Goal: Task Accomplishment & Management: Manage account settings

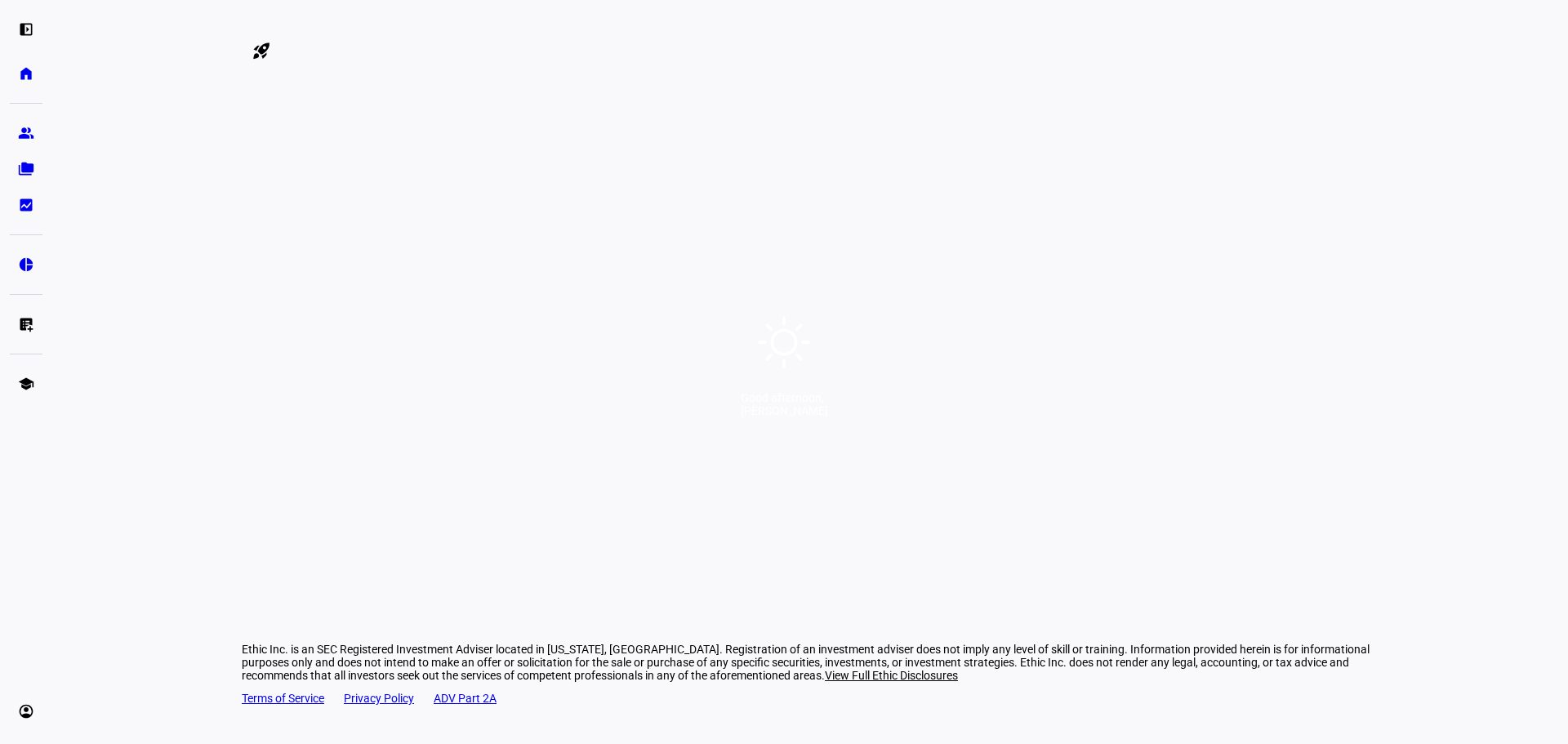
click at [687, 139] on div "Good afternoon, [PERSON_NAME]" at bounding box center [784, 372] width 1568 height 744
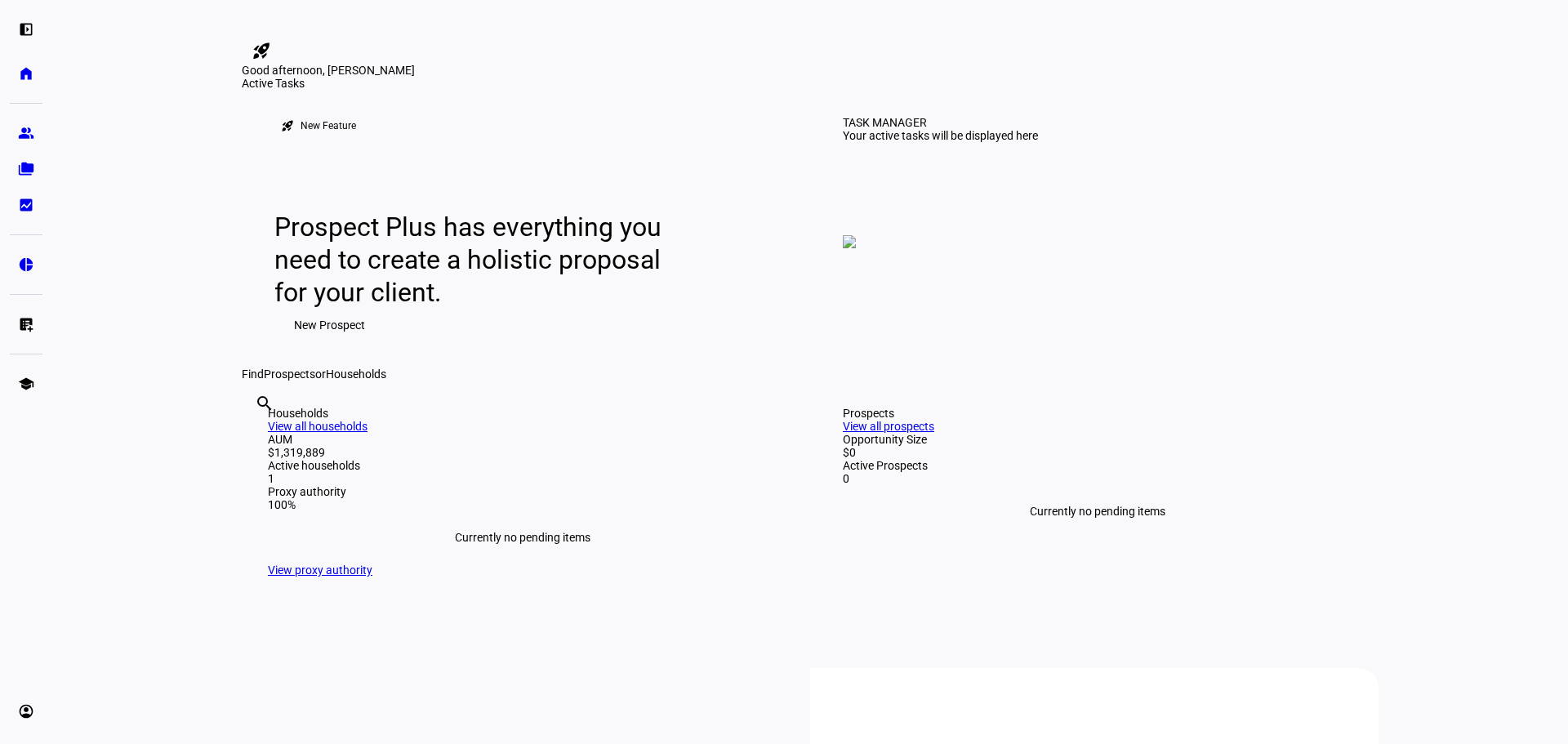
click at [174, 423] on eth-layout-page-content "rocket_launch Product Updates The latest features and improvements Powered by L…" at bounding box center [809, 372] width 1515 height 744
click at [326, 341] on span "New Prospect" at bounding box center [329, 324] width 71 height 32
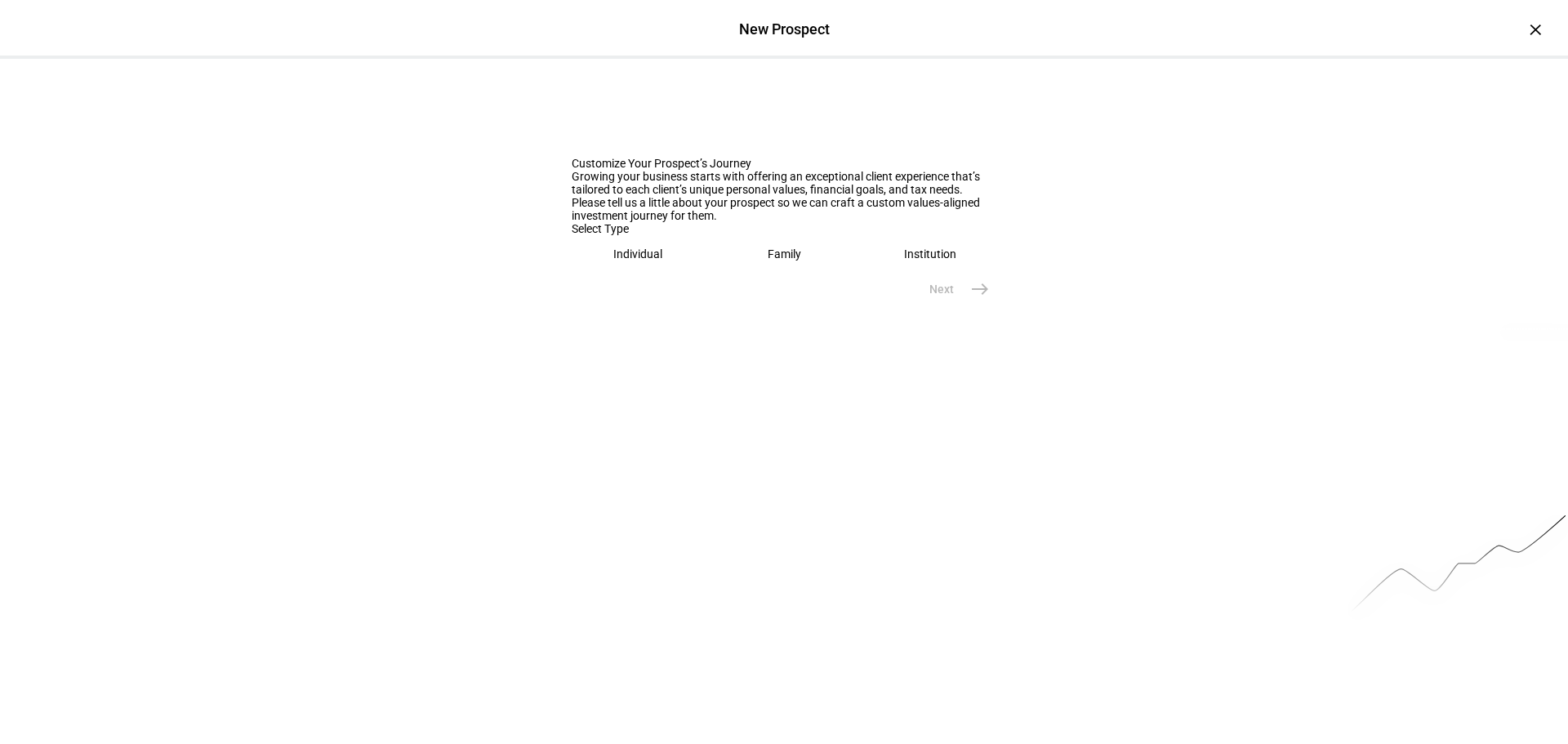
click at [711, 195] on div "Growing your business starts with offering an exceptional client experience tha…" at bounding box center [784, 183] width 424 height 26
click at [669, 195] on div "Growing your business starts with offering an exceptional client experience tha…" at bounding box center [784, 183] width 424 height 26
click at [724, 222] on div "Please tell us a little about your prospect so we can craft a custom values-ali…" at bounding box center [784, 208] width 424 height 26
click at [772, 260] on div "Family" at bounding box center [784, 254] width 33 height 13
click at [696, 222] on div "Please tell us a little about your prospect so we can craft a custom values-ali…" at bounding box center [784, 208] width 424 height 26
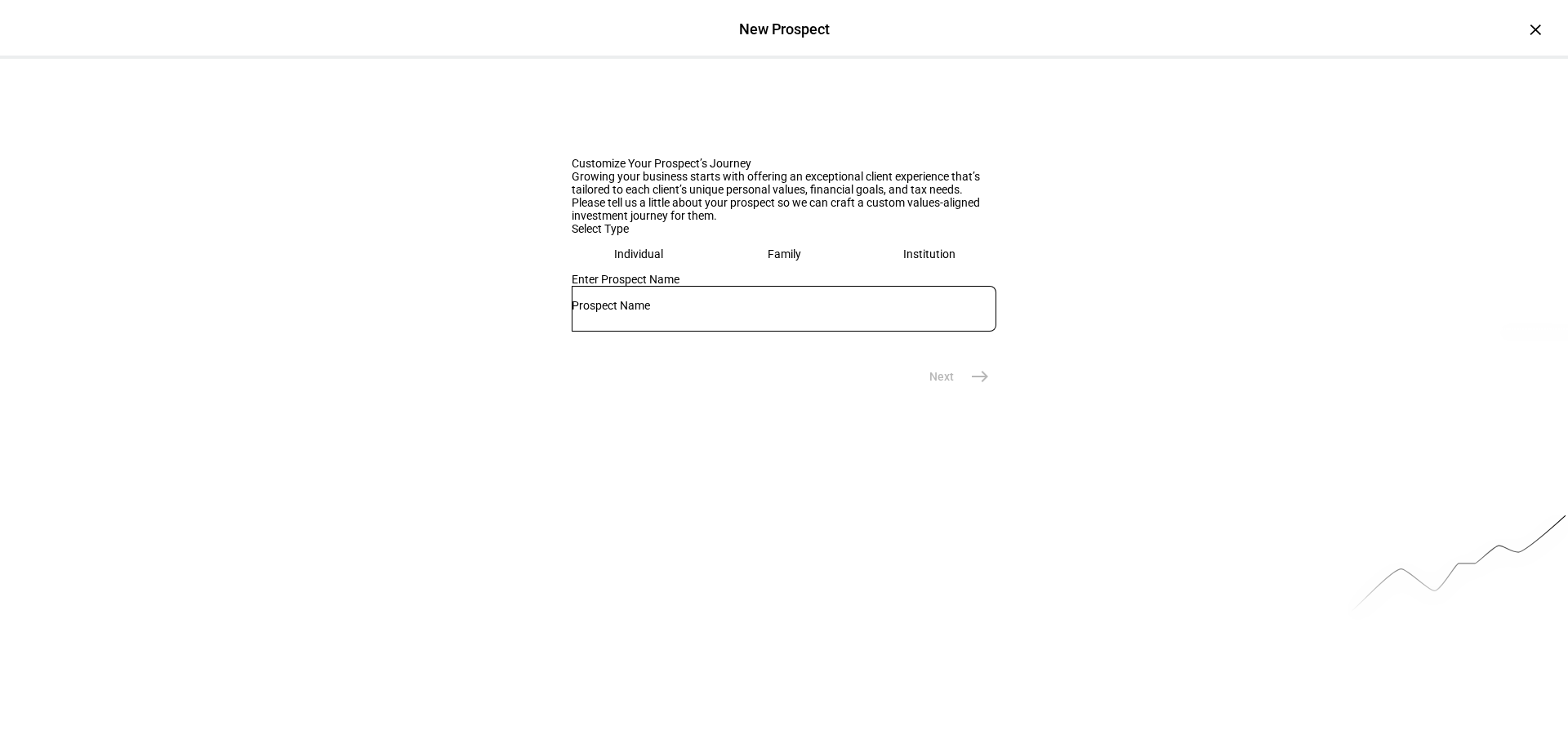
click at [674, 222] on div "Please tell us a little about your prospect so we can craft a custom values-ali…" at bounding box center [784, 208] width 424 height 26
click at [637, 222] on div "Please tell us a little about your prospect so we can craft a custom values-ali…" at bounding box center [784, 208] width 424 height 26
drag, startPoint x: 810, startPoint y: 314, endPoint x: 561, endPoint y: 293, distance: 249.9
click at [561, 293] on div "Customize Your Prospect’s Journey Growing your business starts with offering an…" at bounding box center [784, 225] width 1568 height 334
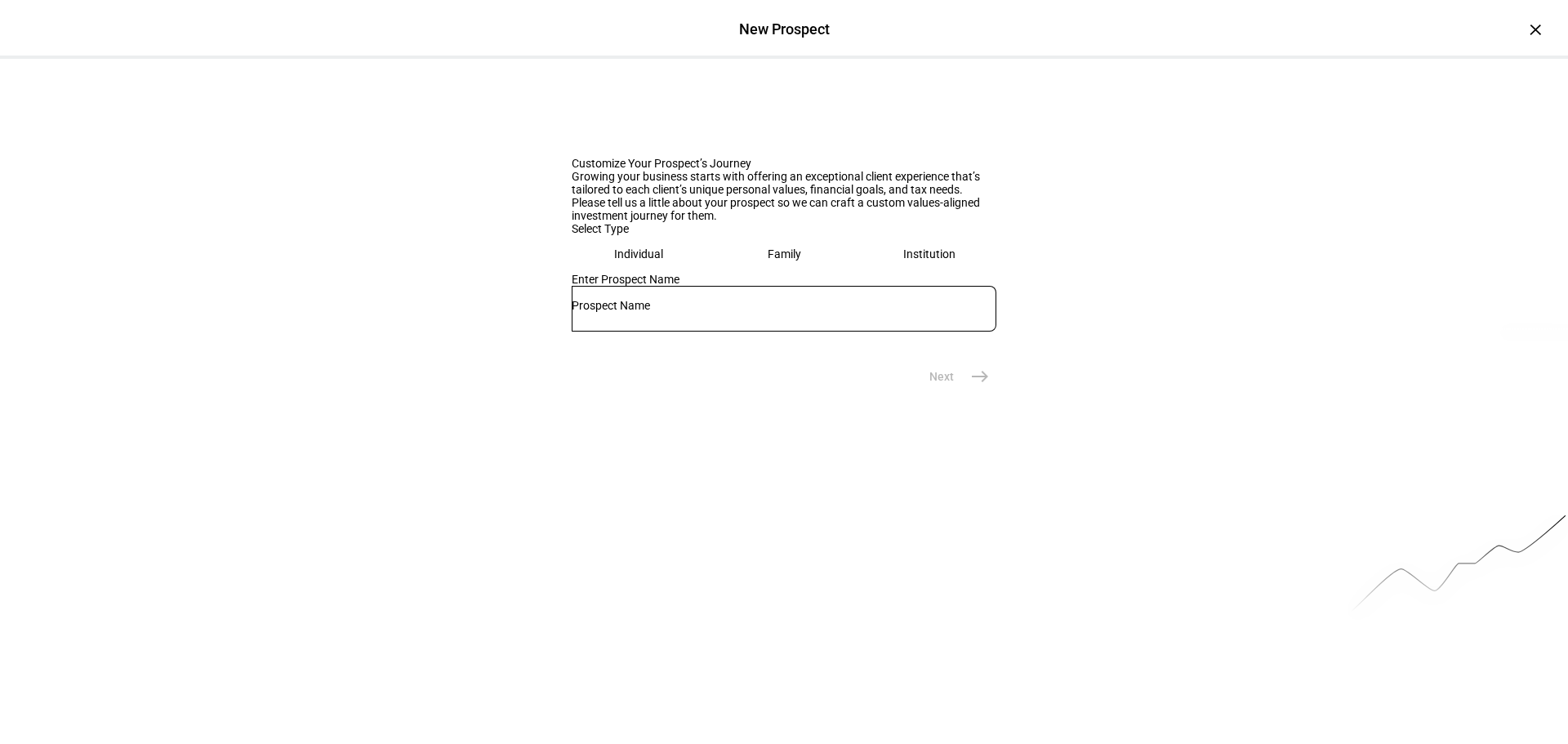
drag, startPoint x: 563, startPoint y: 285, endPoint x: 846, endPoint y: 324, distance: 285.7
click at [846, 324] on div "Customize Your Prospect’s Journey Growing your business starts with offering an…" at bounding box center [784, 225] width 1568 height 334
click at [846, 222] on div "Please tell us a little about your prospect so we can craft a custom values-ali…" at bounding box center [784, 208] width 424 height 26
click at [807, 222] on div "Please tell us a little about your prospect so we can craft a custom values-ali…" at bounding box center [784, 208] width 424 height 26
drag, startPoint x: 820, startPoint y: 314, endPoint x: 565, endPoint y: 297, distance: 255.6
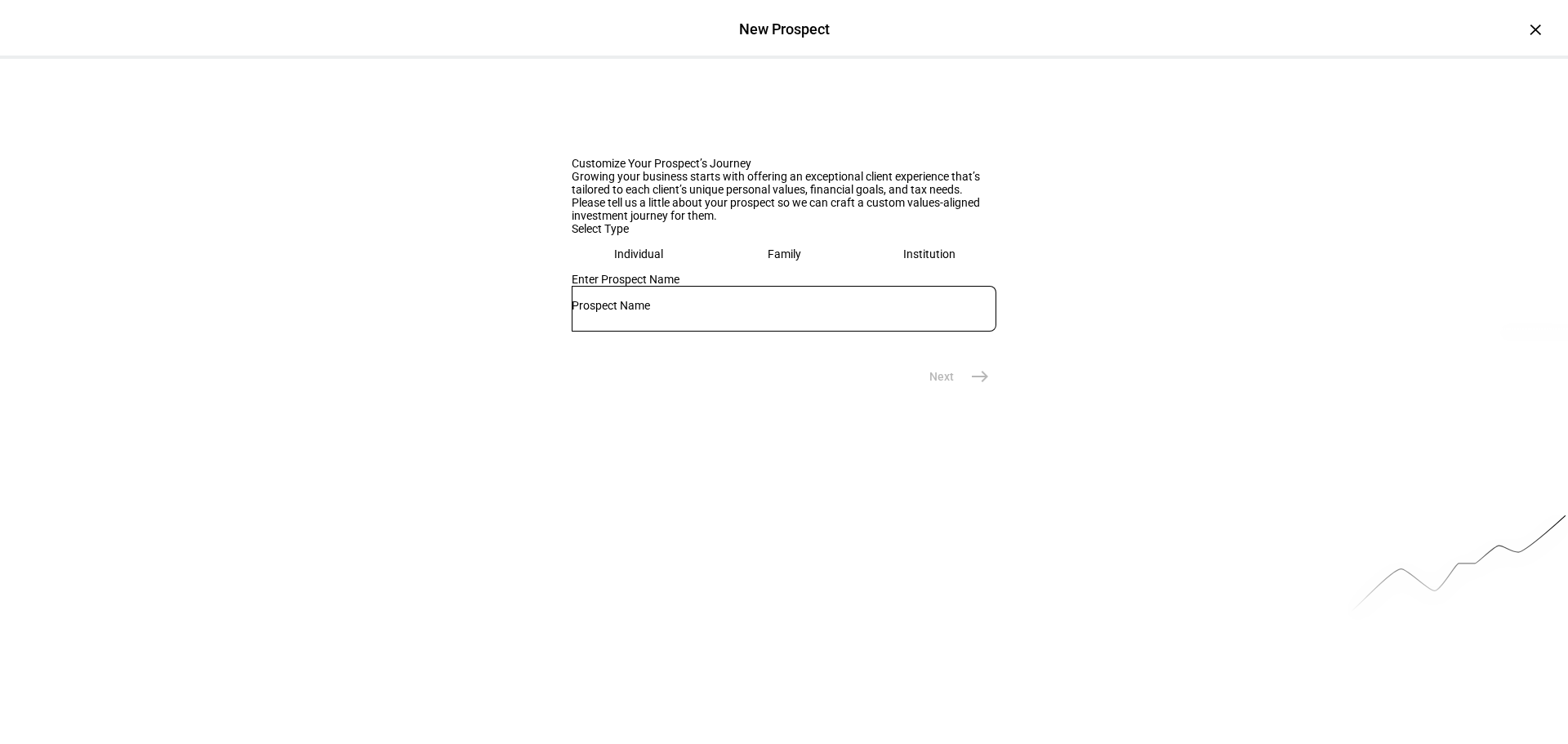
click at [572, 222] on div "Please tell us a little about your prospect so we can craft a custom values-ali…" at bounding box center [784, 208] width 424 height 26
drag, startPoint x: 567, startPoint y: 292, endPoint x: 739, endPoint y: 305, distance: 172.5
click at [739, 222] on div "Please tell us a little about your prospect so we can craft a custom values-ali…" at bounding box center [784, 208] width 424 height 26
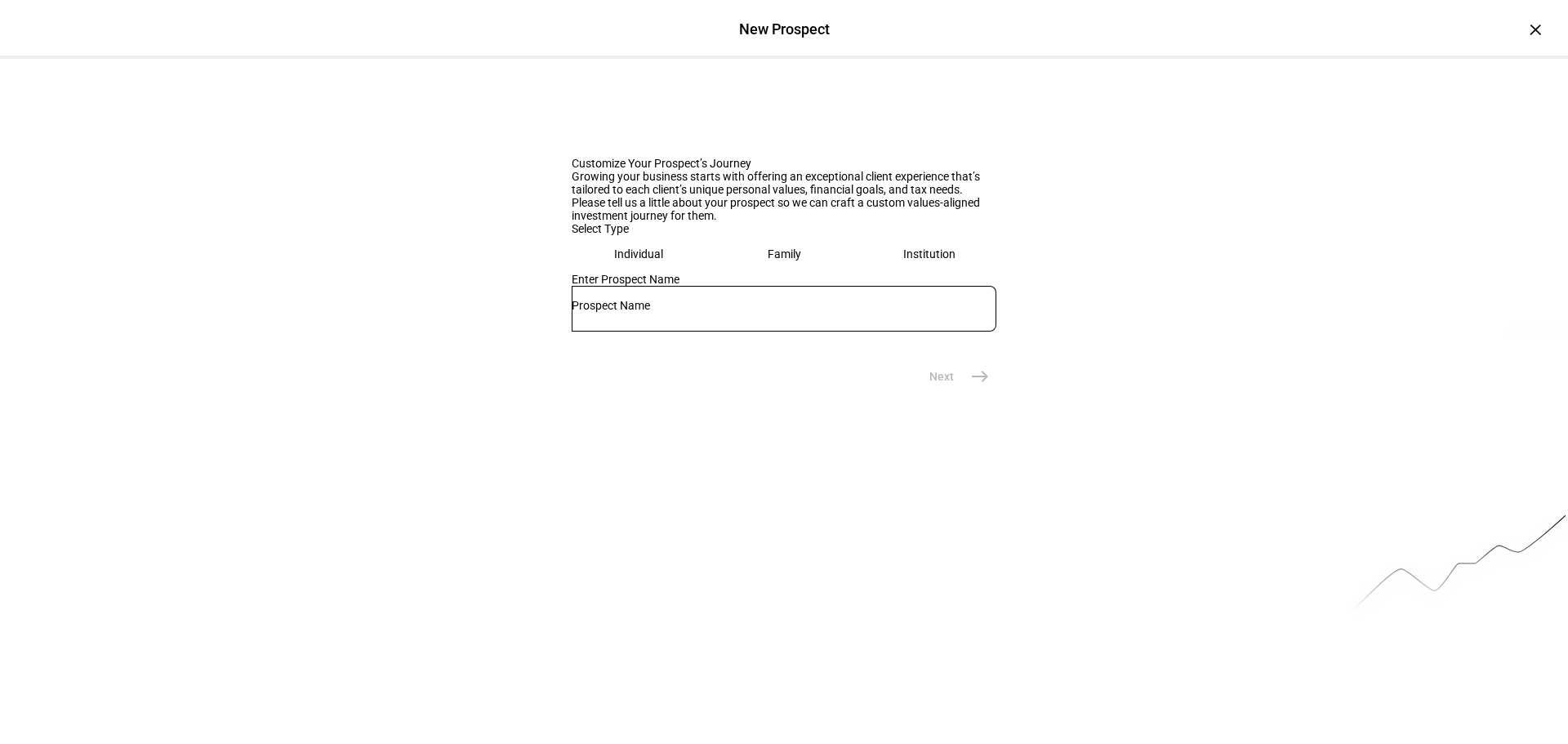
click at [727, 312] on input "text" at bounding box center [784, 305] width 424 height 13
click at [741, 332] on div at bounding box center [784, 308] width 424 height 45
click at [749, 312] on input "text" at bounding box center [784, 305] width 424 height 13
type input "S"
type input "[PERSON_NAME] Family"
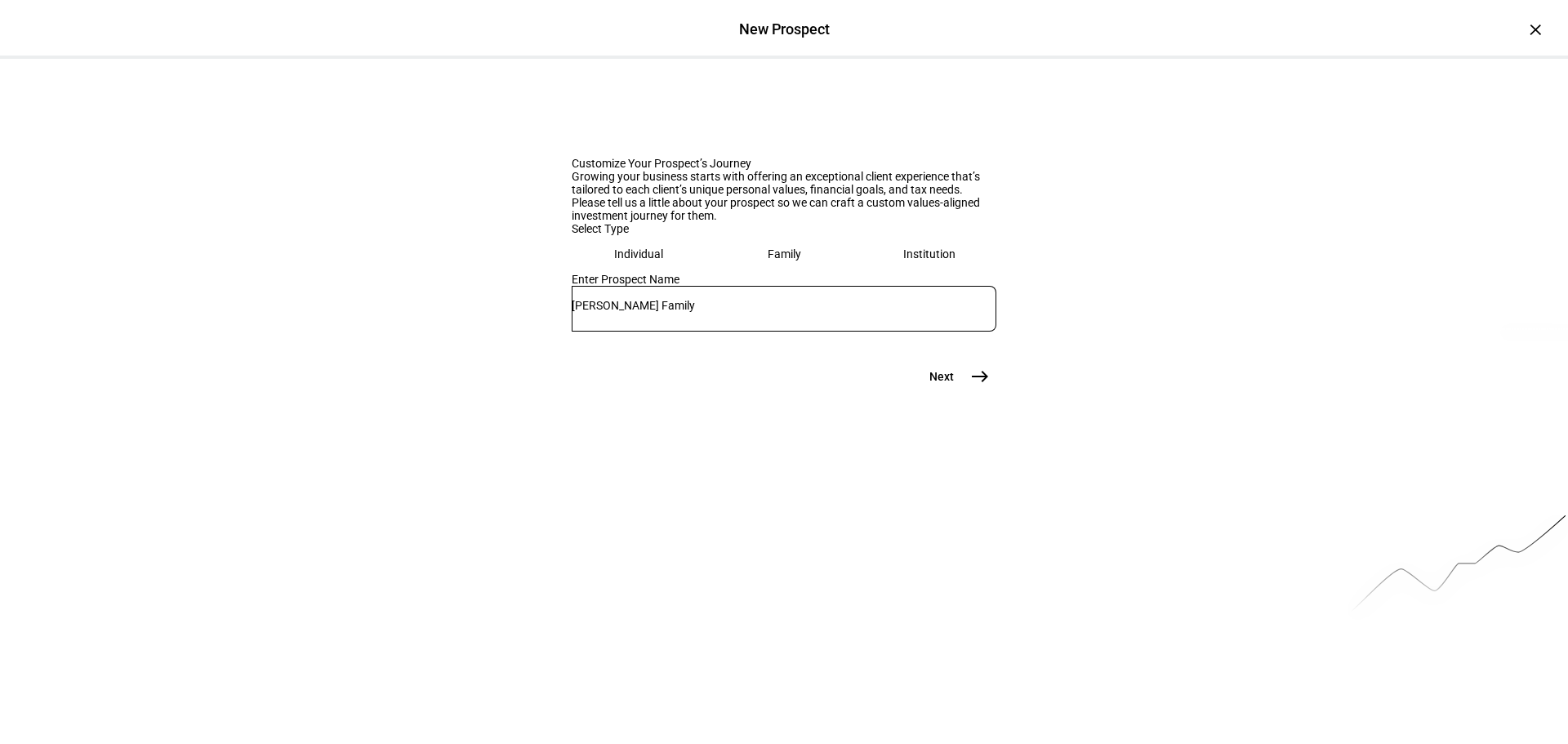
click at [980, 386] on mat-icon "east" at bounding box center [980, 376] width 19 height 19
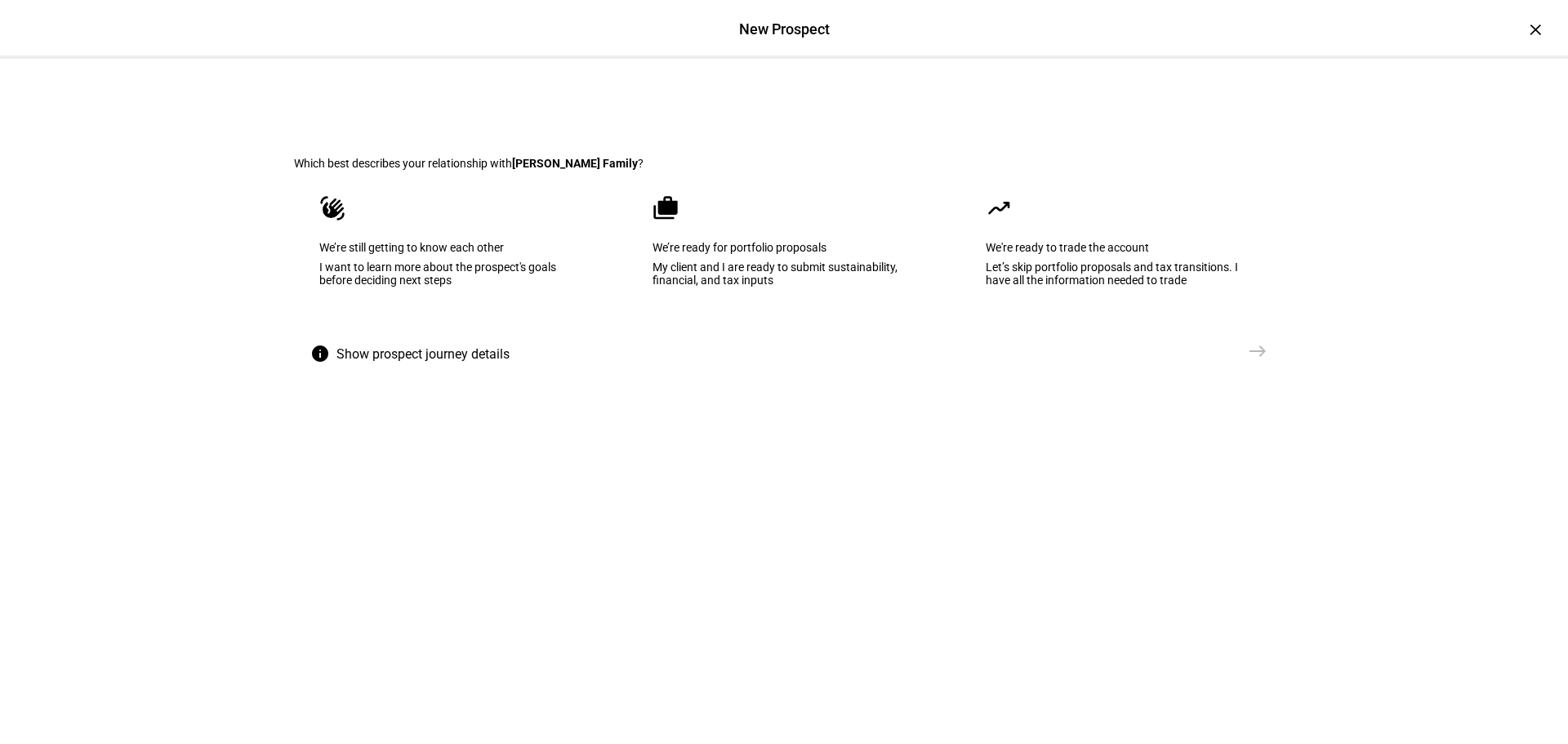
click at [391, 286] on div "I want to learn more about the prospect's goals before deciding next steps" at bounding box center [451, 273] width 263 height 26
click at [1255, 360] on mat-icon "east" at bounding box center [1257, 350] width 19 height 19
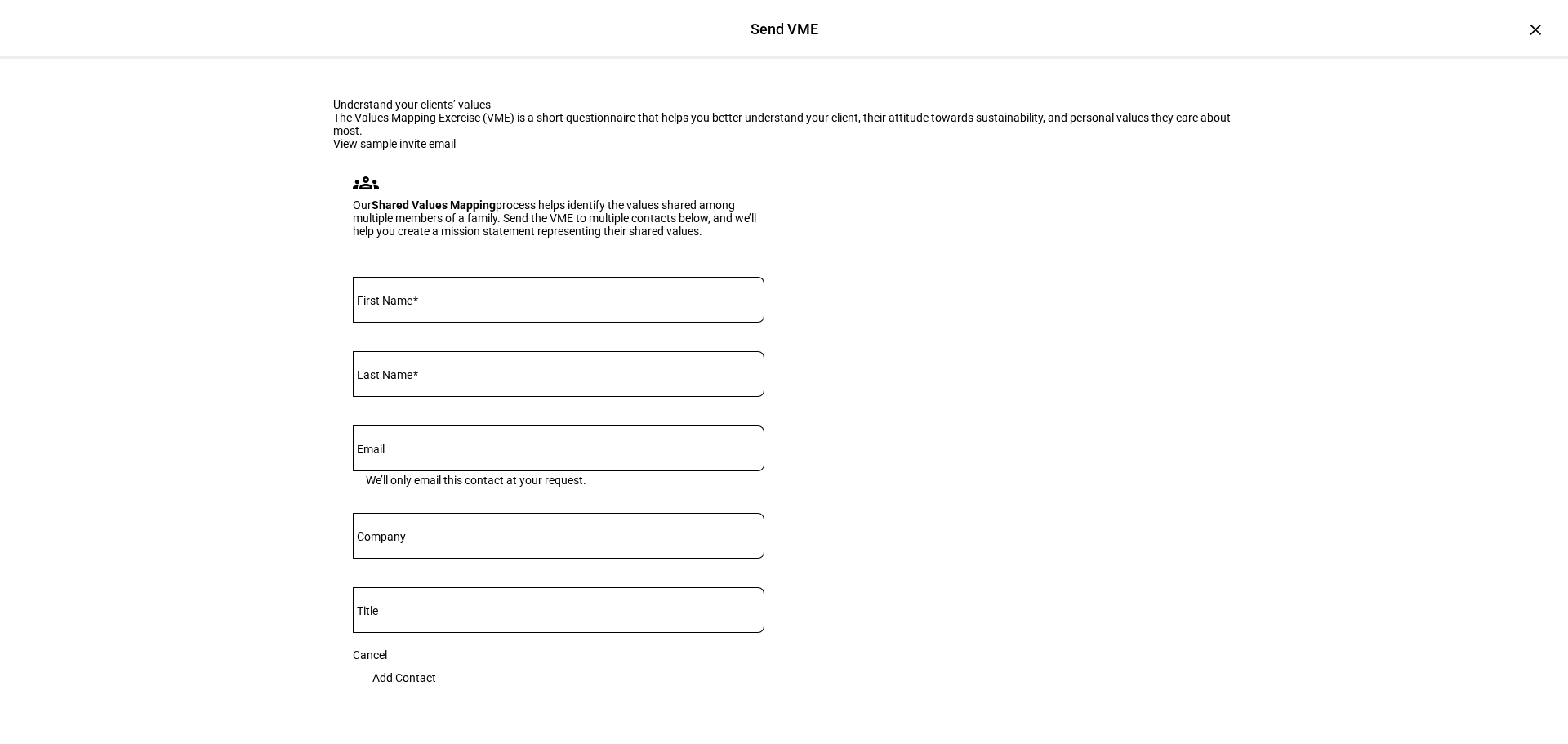
click at [407, 150] on link "View sample invite email" at bounding box center [394, 144] width 122 height 13
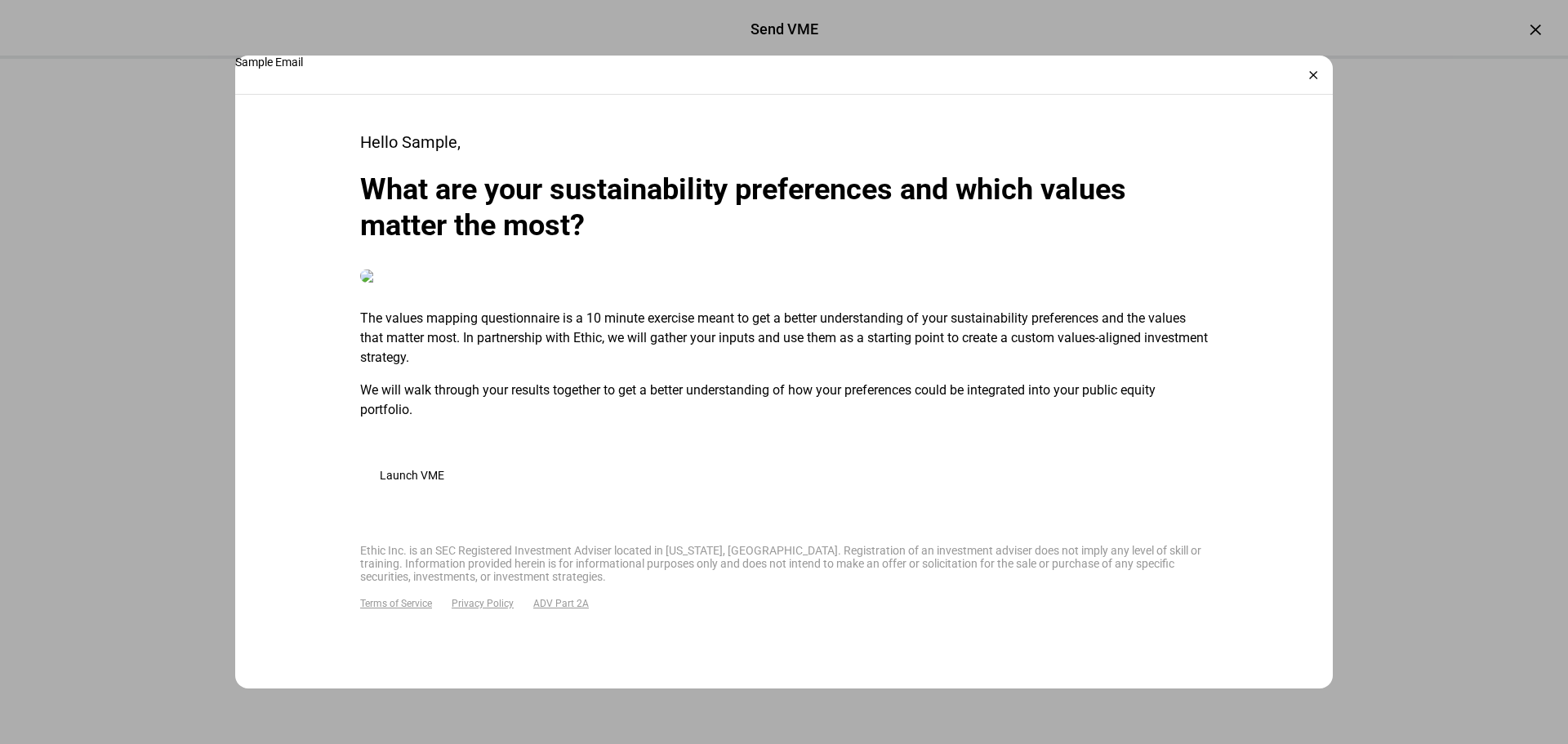
scroll to position [707, 0]
click at [1311, 76] on div "×" at bounding box center [1313, 75] width 26 height 26
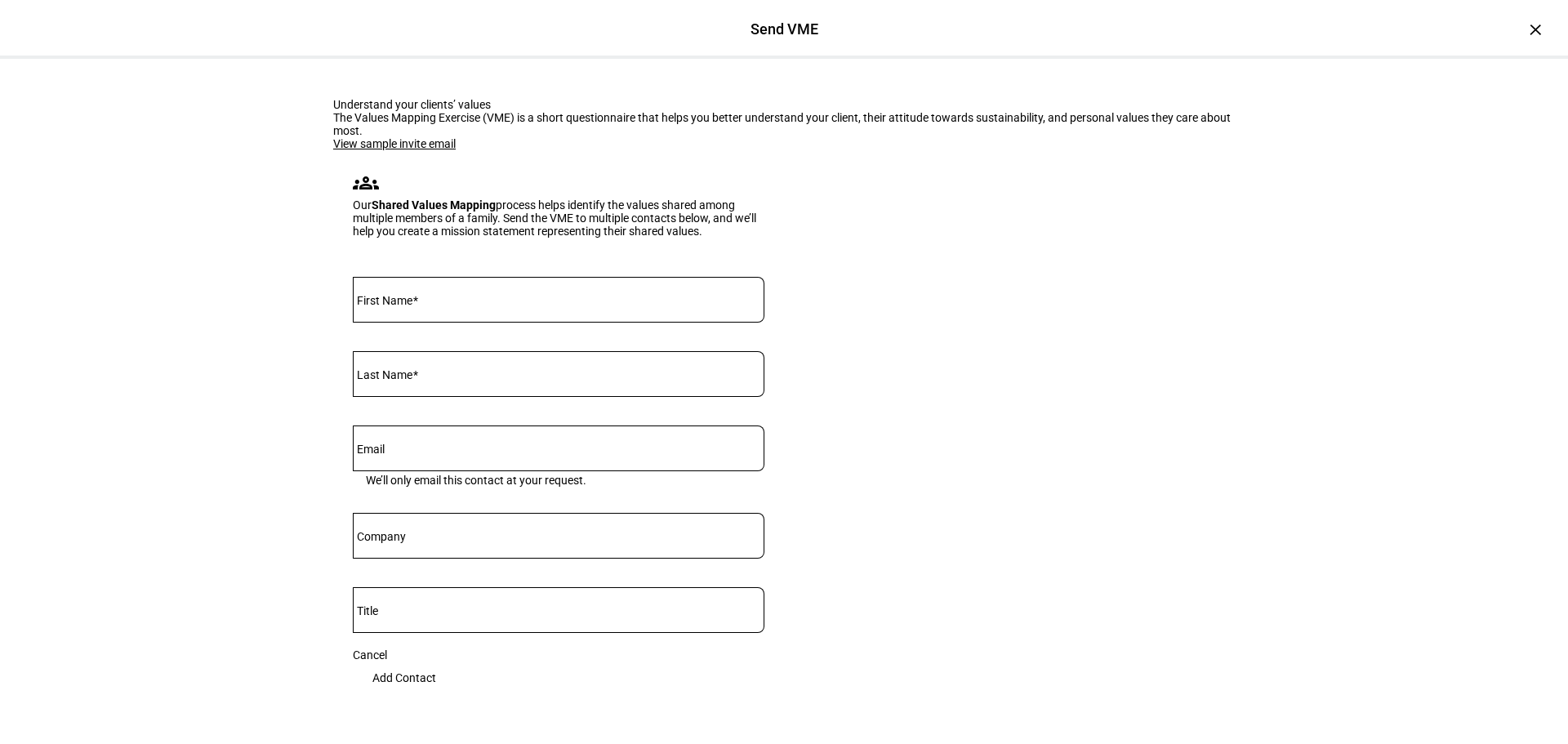
scroll to position [163, 0]
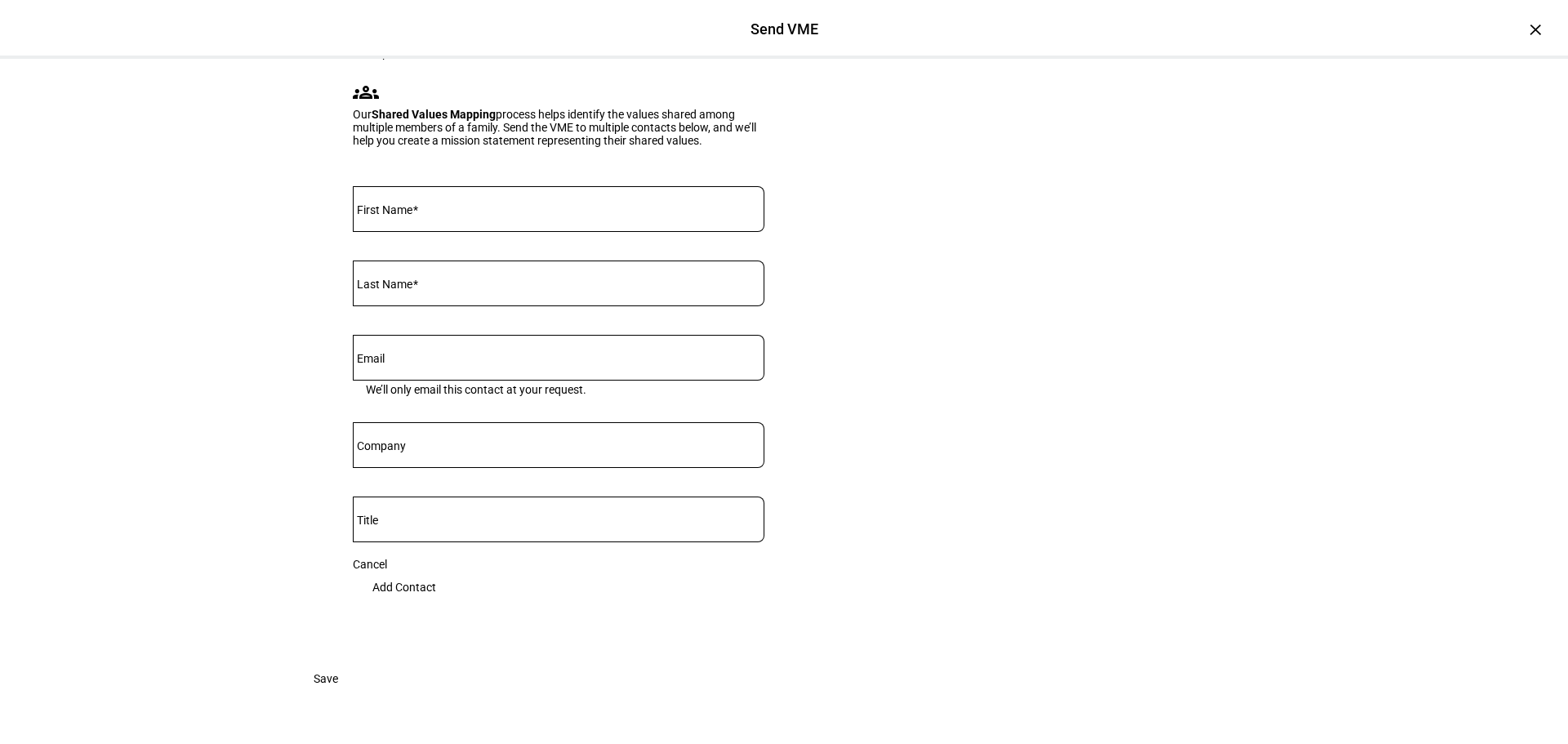
click at [156, 407] on div "Understand your clients’ values The Values Mapping Exercise (VME) is a short qu…" at bounding box center [784, 356] width 1568 height 776
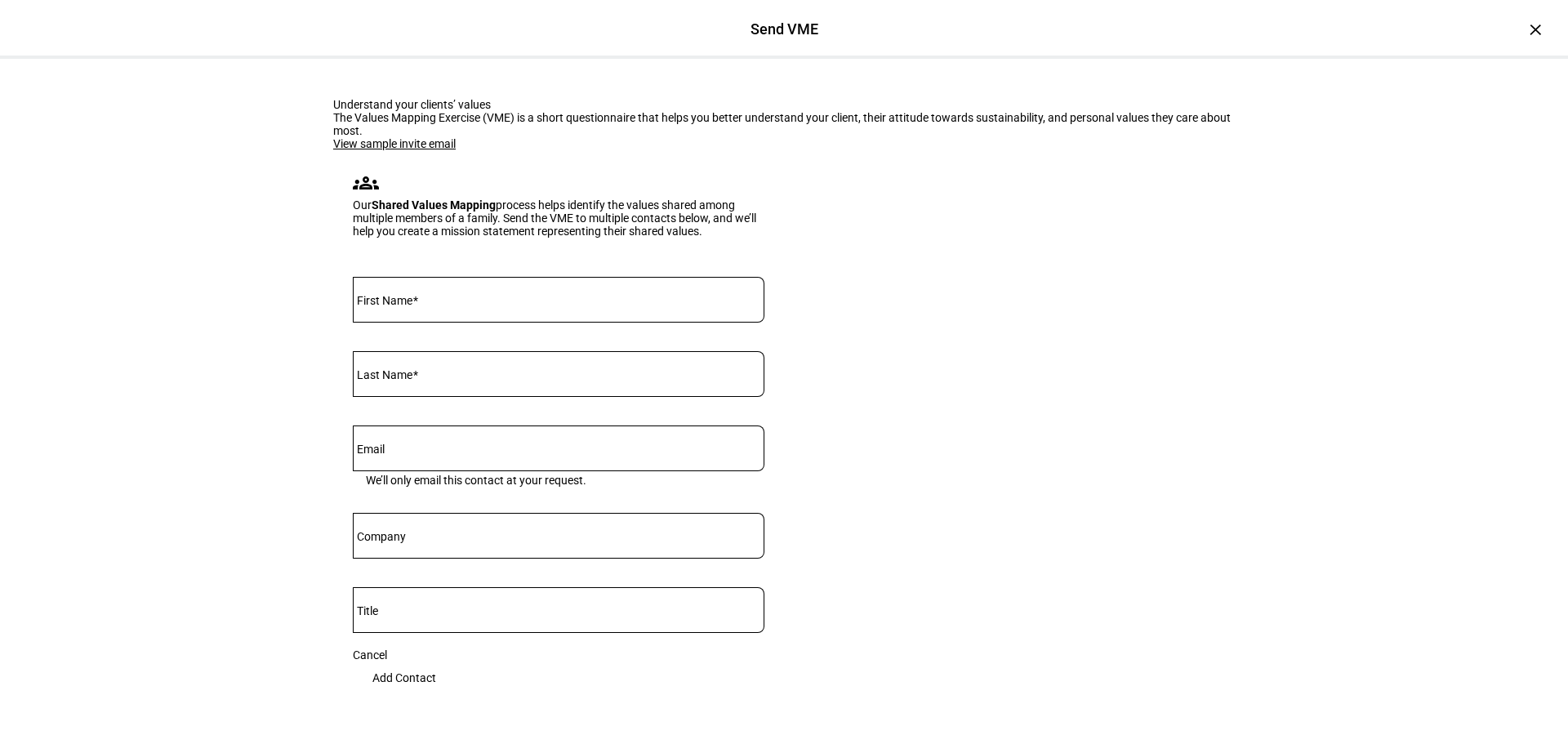
click at [384, 261] on eth-form-card "Understand your clients’ values The Values Mapping Exercise (VME) is a short qu…" at bounding box center [783, 405] width 980 height 694
click at [386, 150] on link "View sample invite email" at bounding box center [394, 144] width 122 height 13
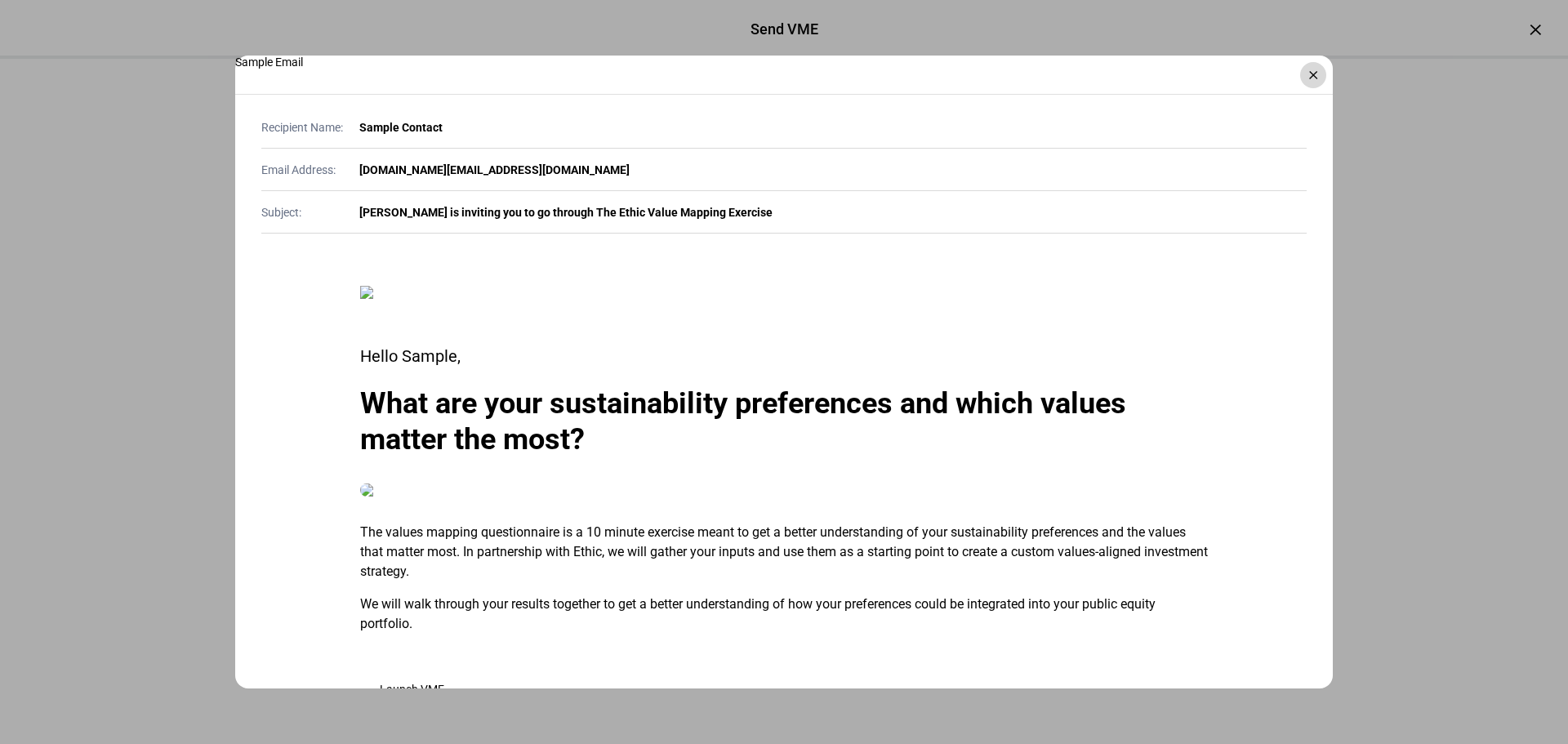
click at [1311, 78] on div "×" at bounding box center [1313, 75] width 26 height 26
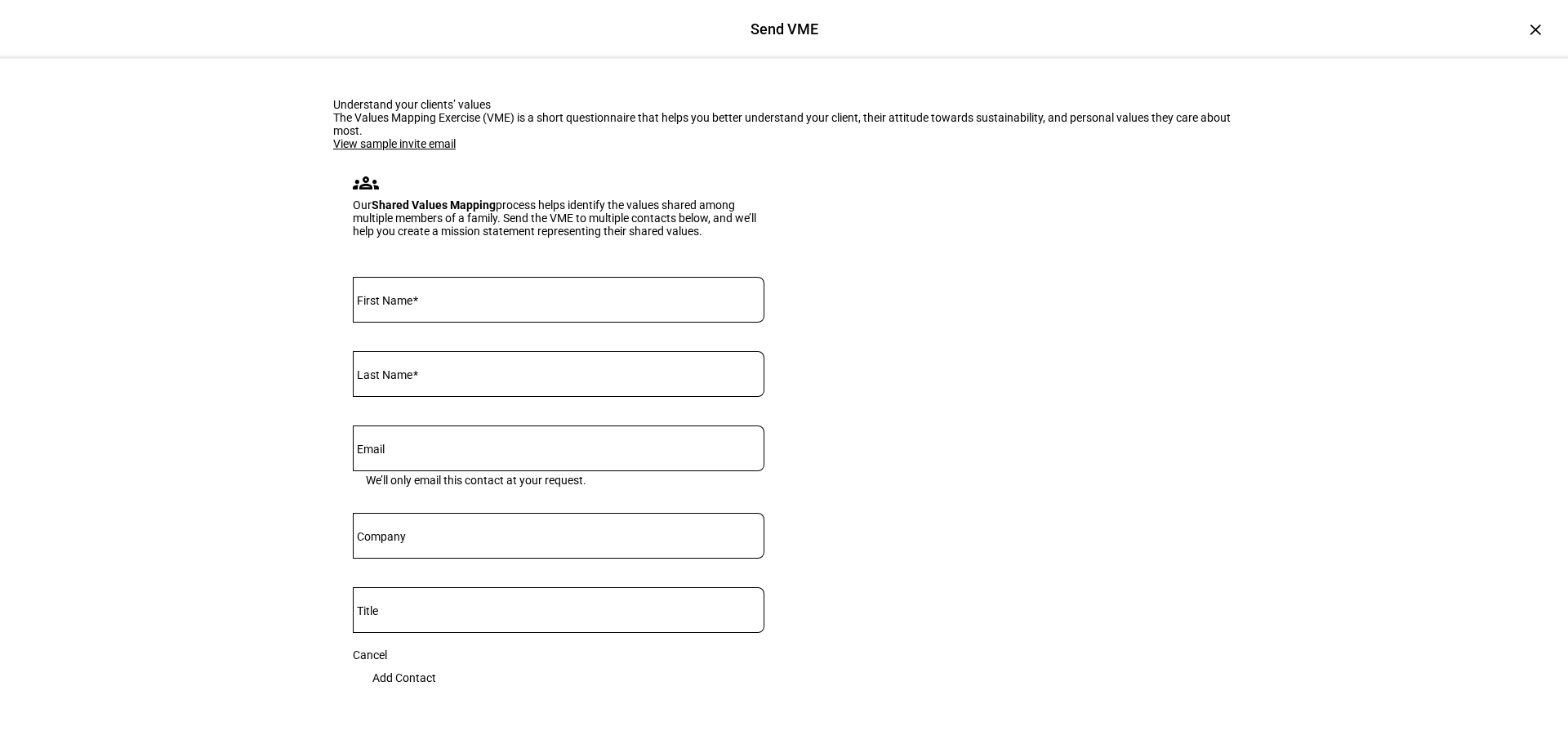
click at [38, 485] on div "Understand your clients’ values The Values Mapping Exercise (VME) is a short qu…" at bounding box center [784, 446] width 1568 height 776
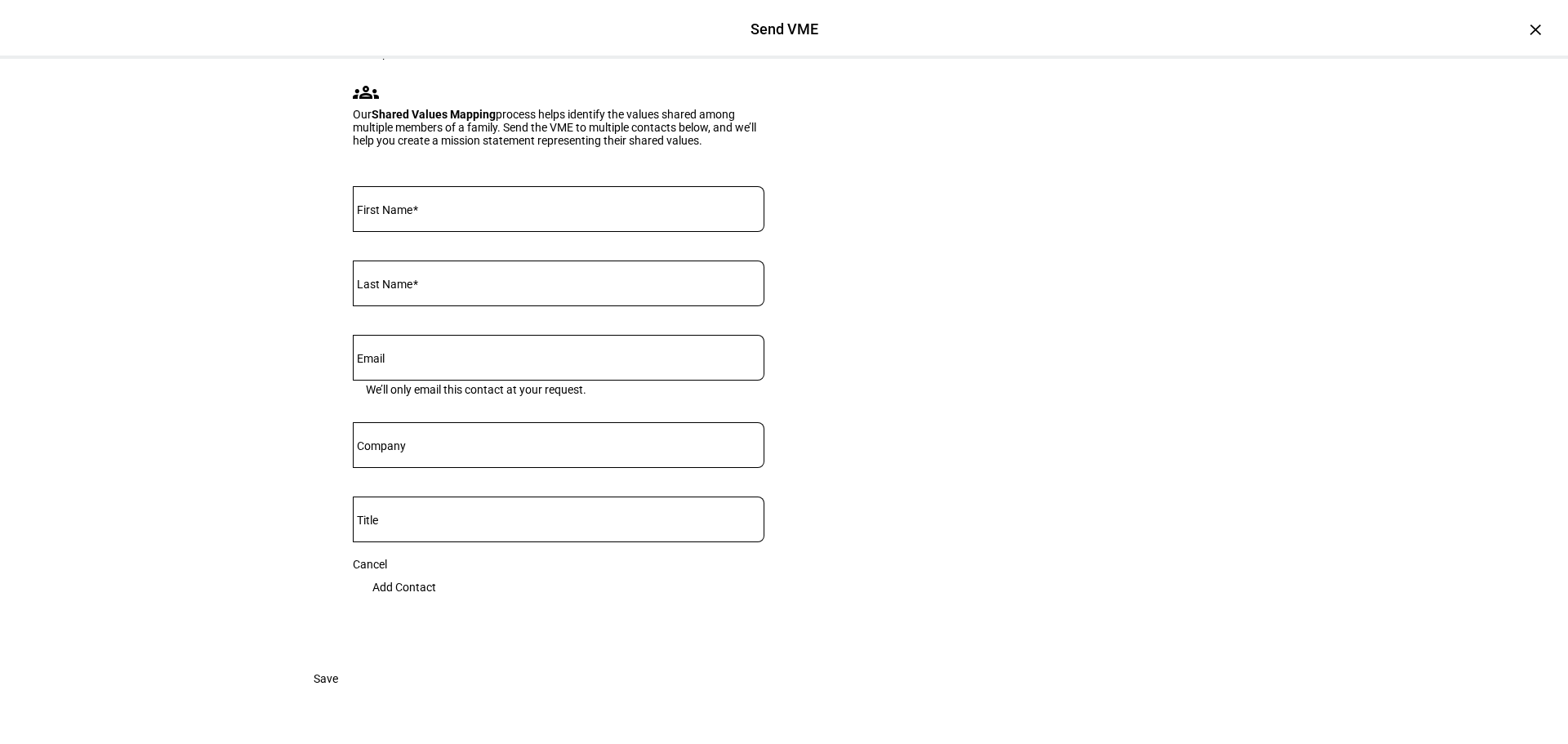
scroll to position [337, 0]
click at [882, 292] on eth-form-card "Understand your clients’ values The Values Mapping Exercise (VME) is a short qu…" at bounding box center [783, 315] width 980 height 694
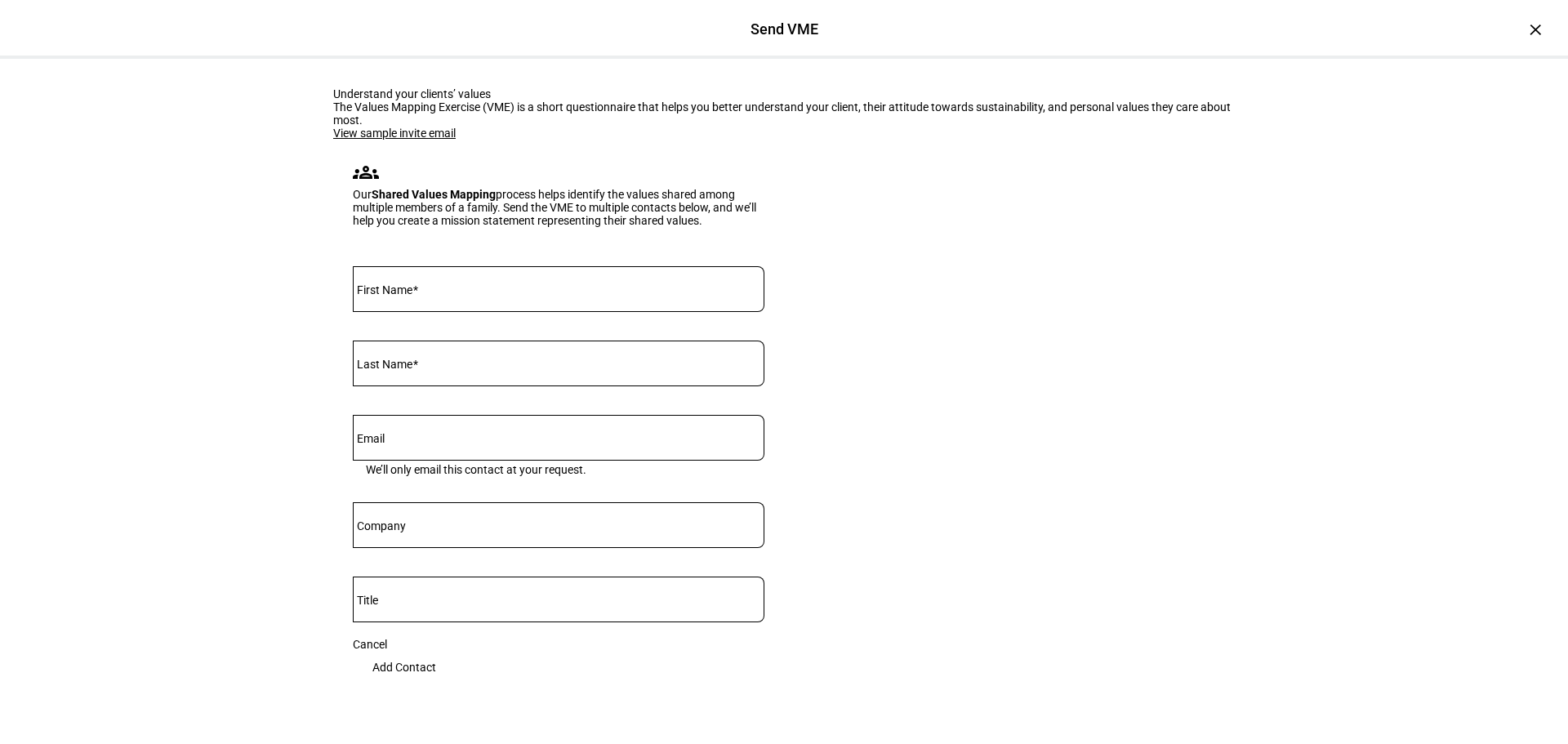
scroll to position [0, 0]
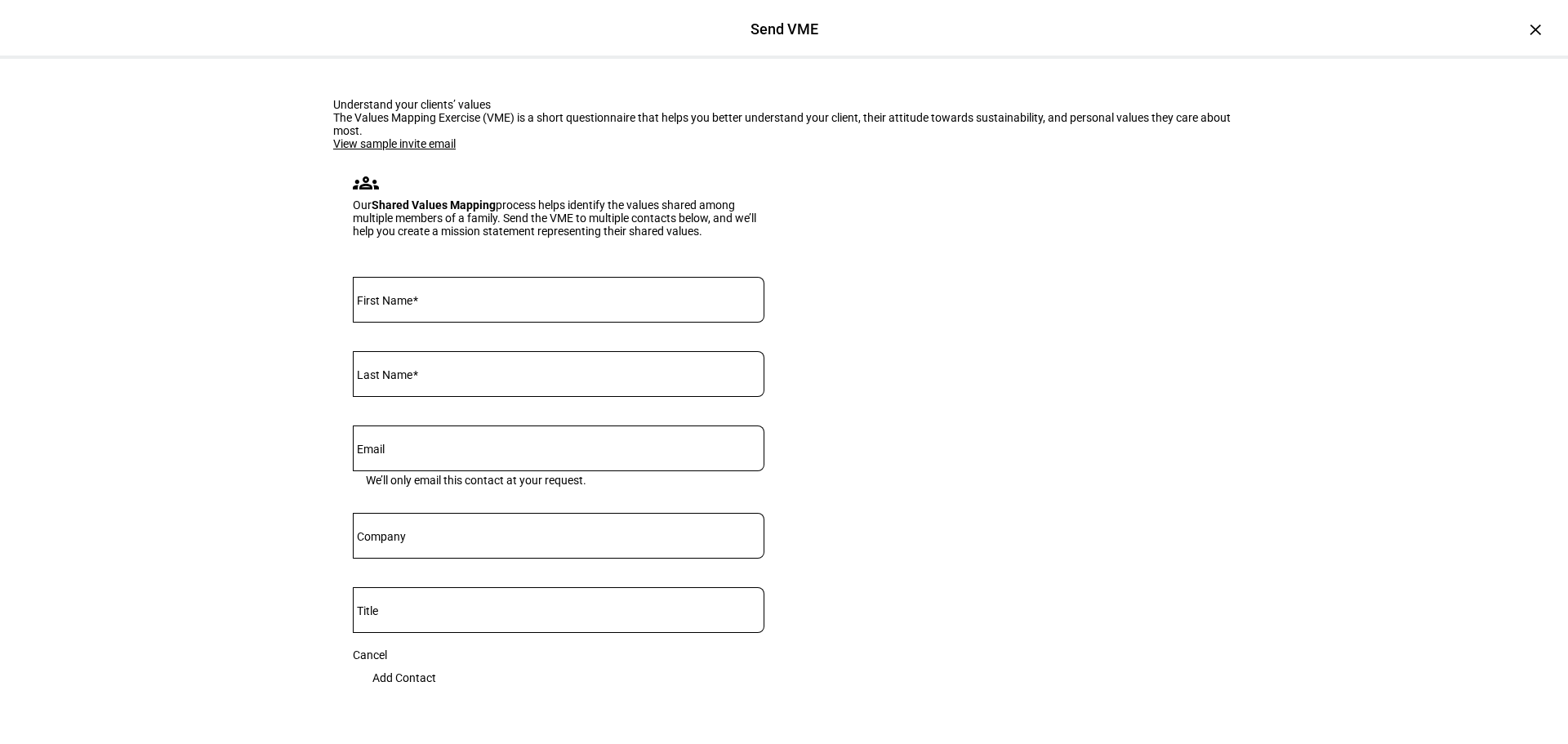
click at [847, 225] on eth-form-card "Understand your clients’ values The Values Mapping Exercise (VME) is a short qu…" at bounding box center [783, 405] width 980 height 694
click at [352, 111] on div "Understand your clients’ values" at bounding box center [783, 105] width 902 height 13
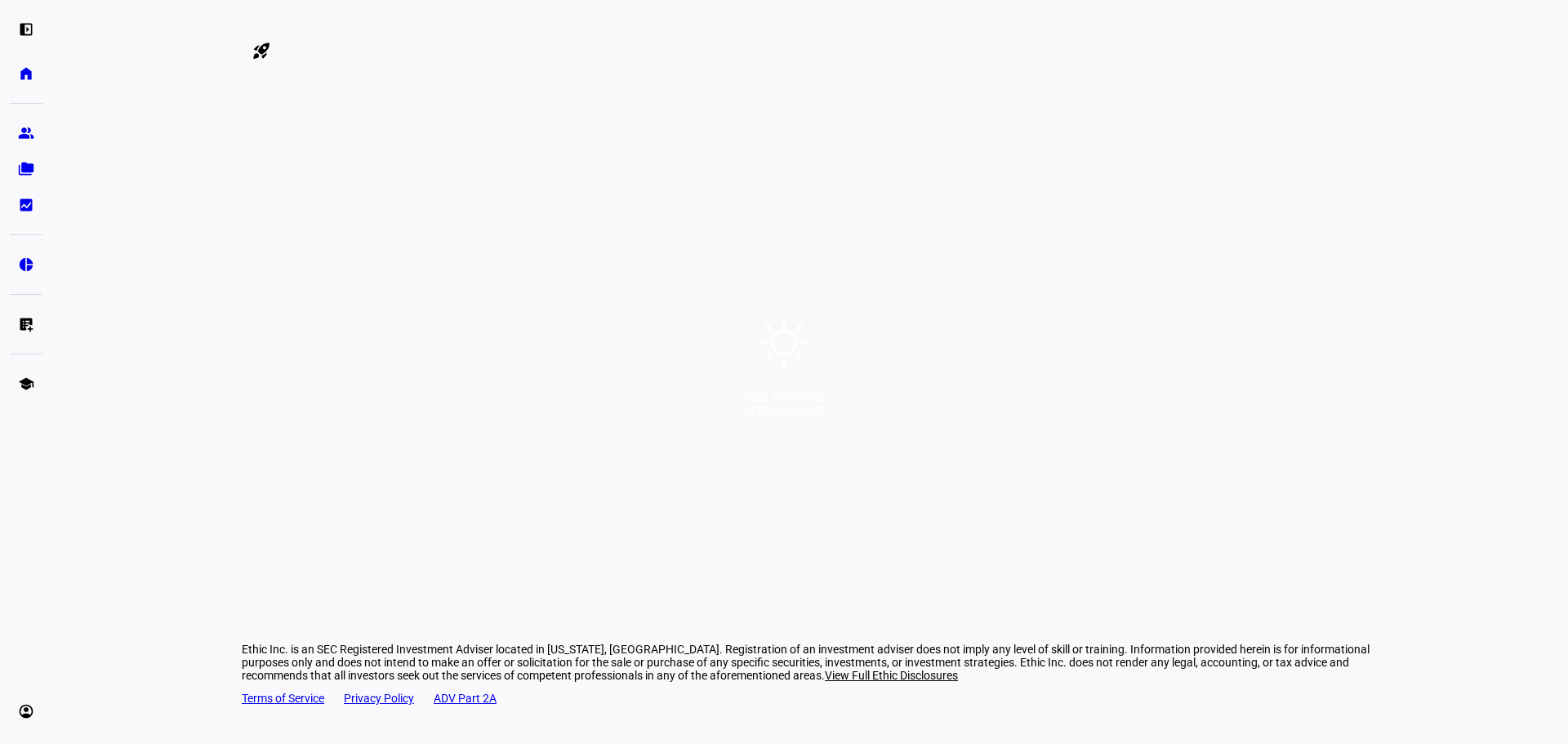
click at [514, 340] on div "Good afternoon, [PERSON_NAME]" at bounding box center [784, 372] width 1568 height 744
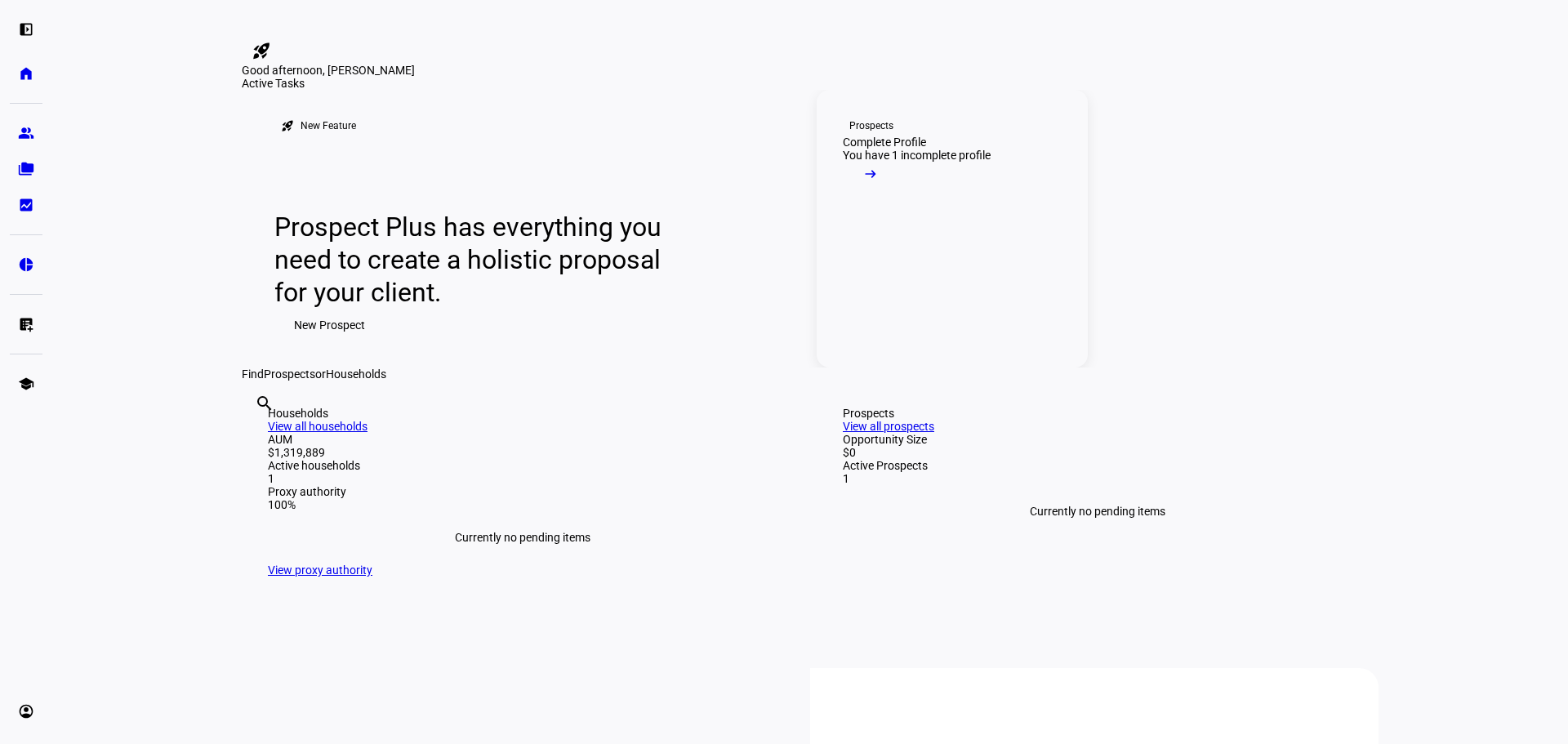
click at [894, 309] on link "Prospects Complete Profile You have 1 incomplete profile arrow_right_alt" at bounding box center [952, 229] width 272 height 278
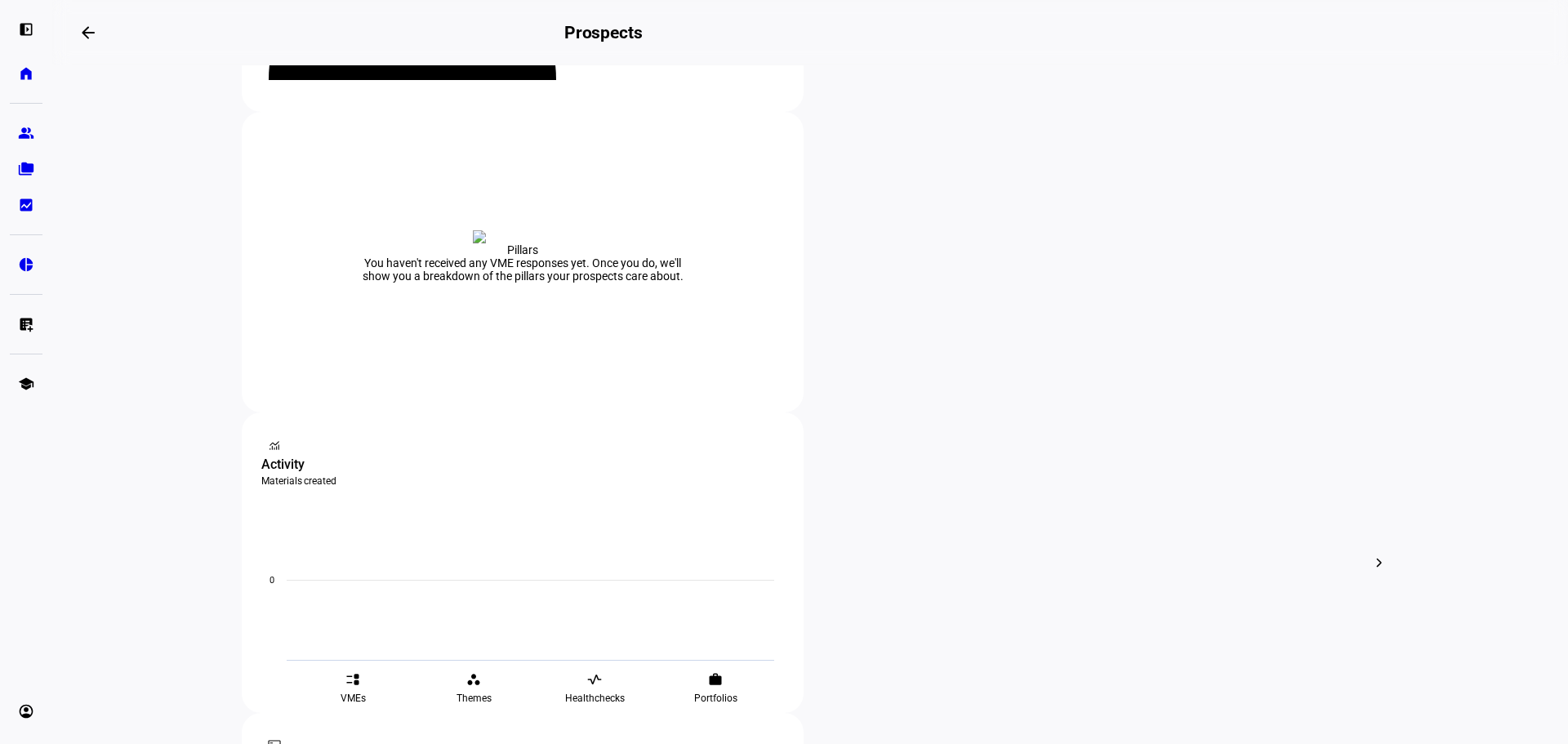
scroll to position [326, 0]
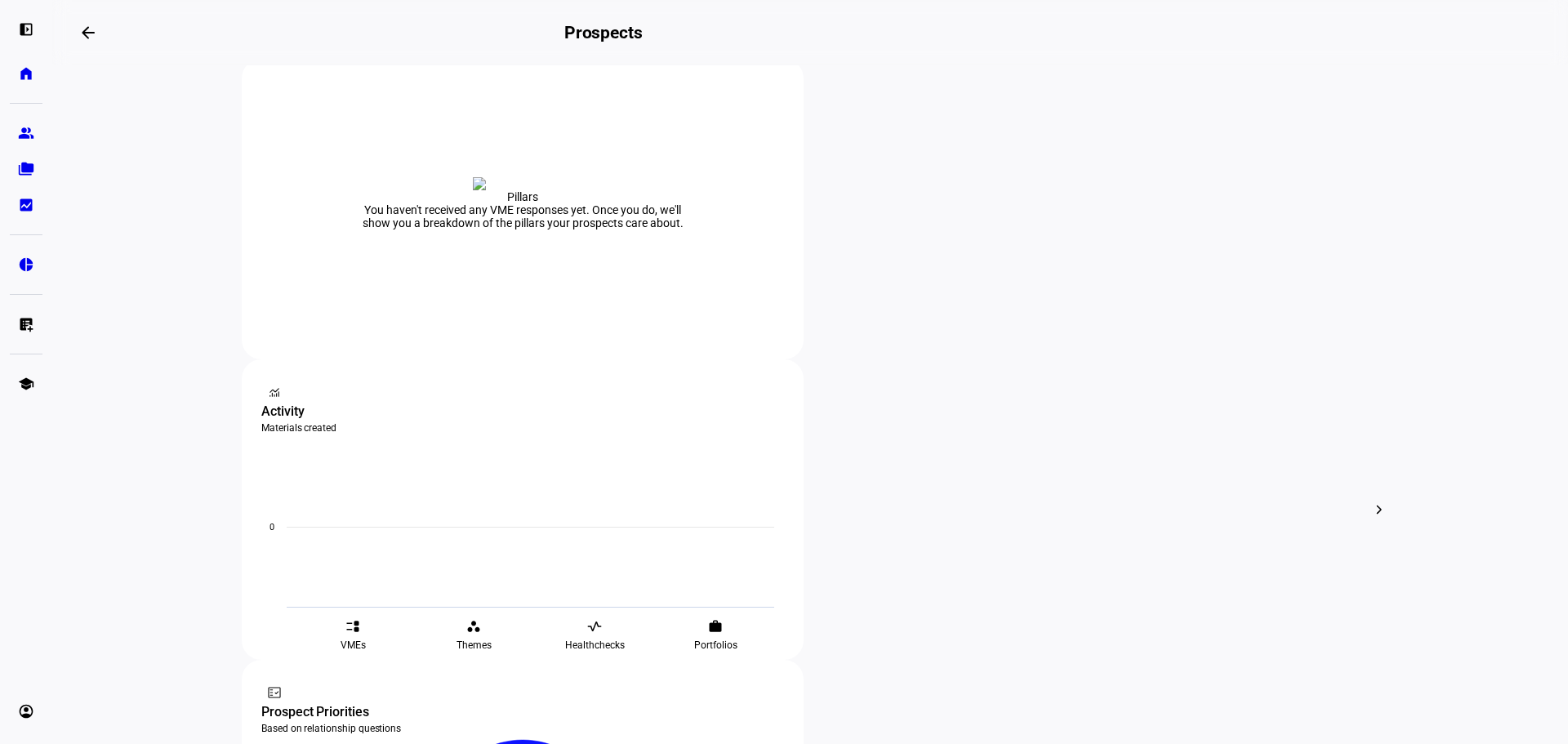
click at [544, 347] on span "Archive" at bounding box center [542, 353] width 38 height 13
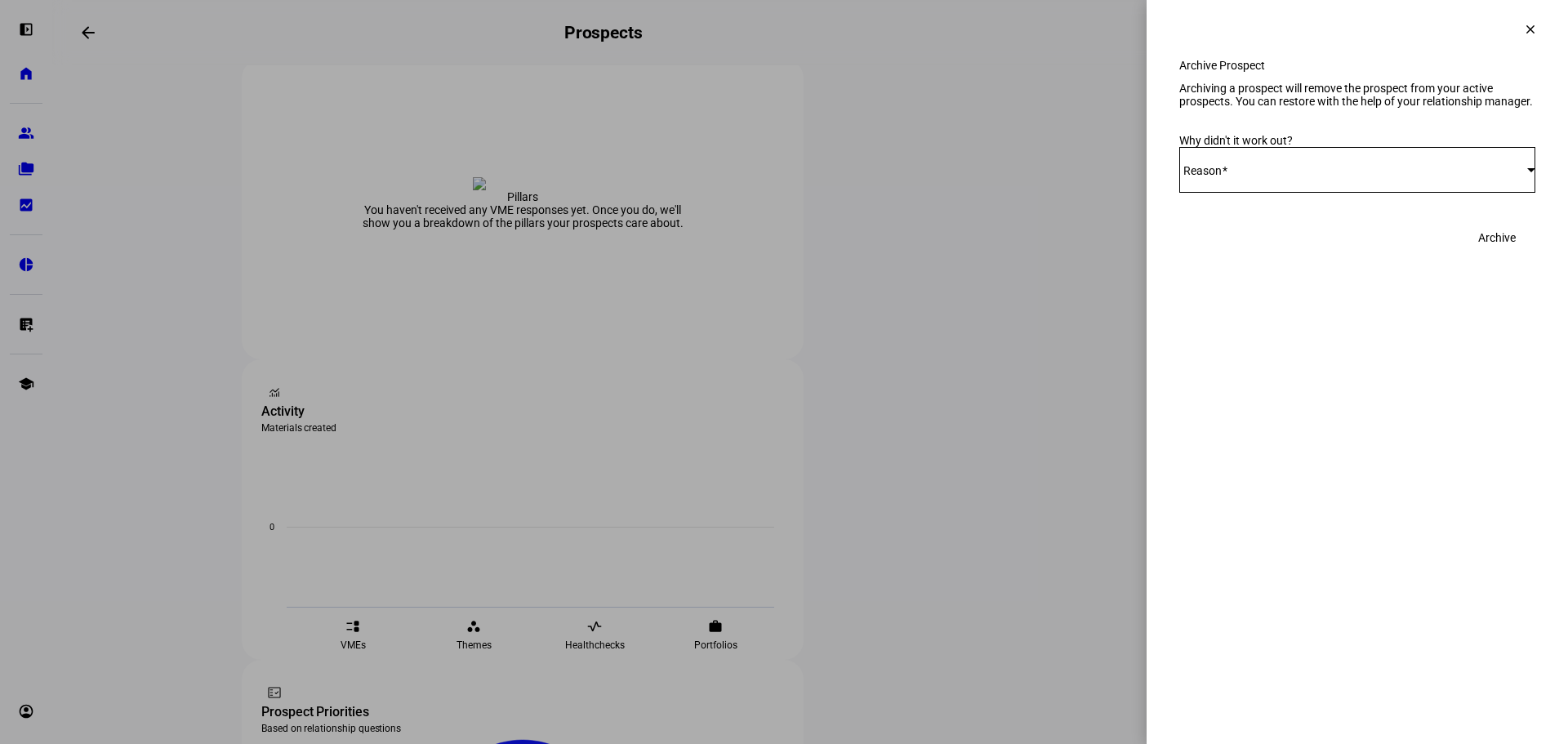
click at [1298, 193] on div "Select Reason" at bounding box center [1357, 170] width 356 height 45
click at [1253, 388] on mat-option "Other" at bounding box center [1357, 389] width 356 height 39
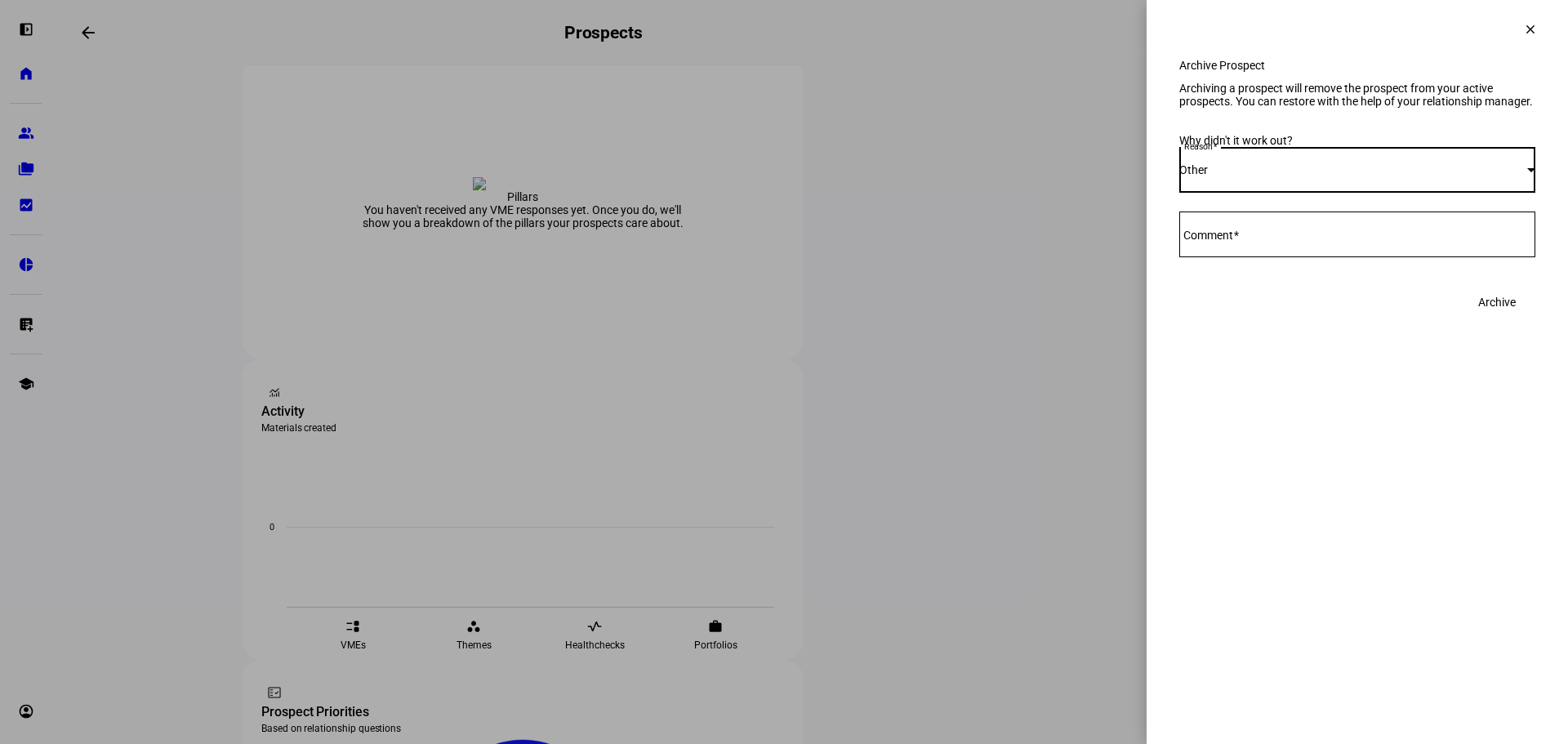
click at [1318, 244] on textarea "Comment" at bounding box center [1357, 233] width 356 height 19
type textarea "Test Prospect"
click at [1498, 319] on span "Archive" at bounding box center [1497, 301] width 38 height 32
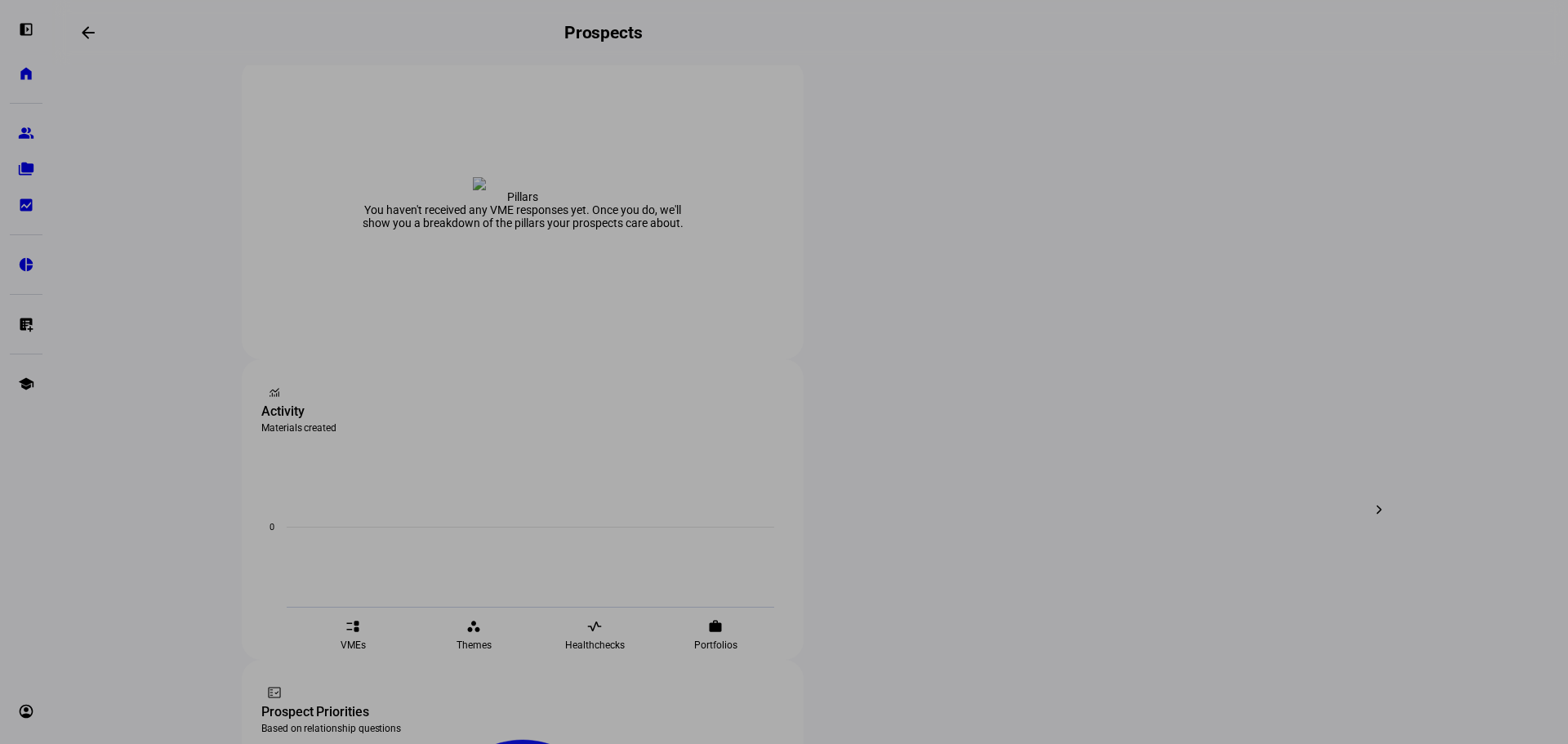
scroll to position [328, 0]
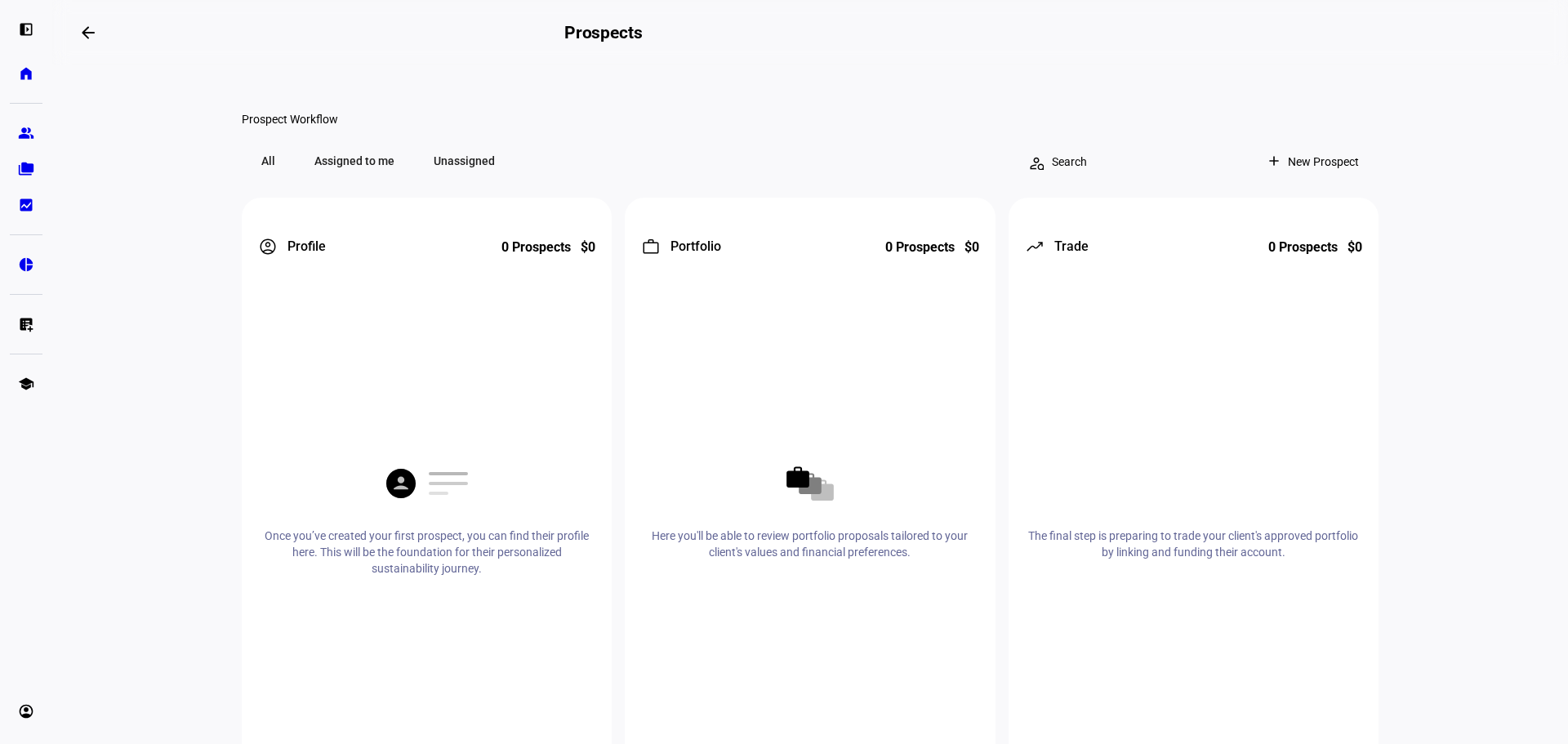
click at [795, 103] on div "Prospect Plus You currently do not have any active prospects. Create prospect h…" at bounding box center [810, 276] width 1136 height 1040
click at [787, 112] on div "Prospect Plus You currently do not have any active prospects. Create prospect h…" at bounding box center [810, 276] width 1136 height 1040
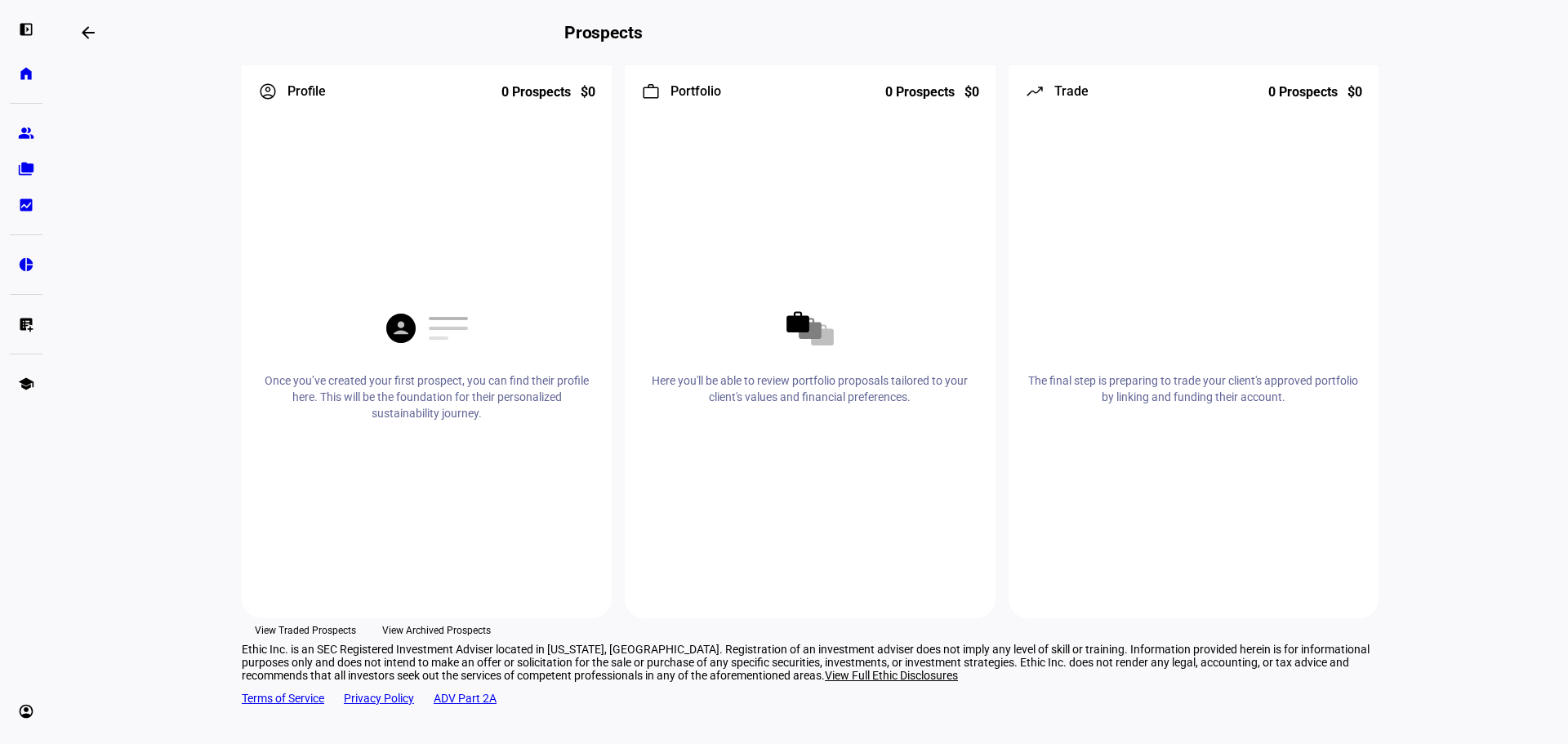
scroll to position [0, 0]
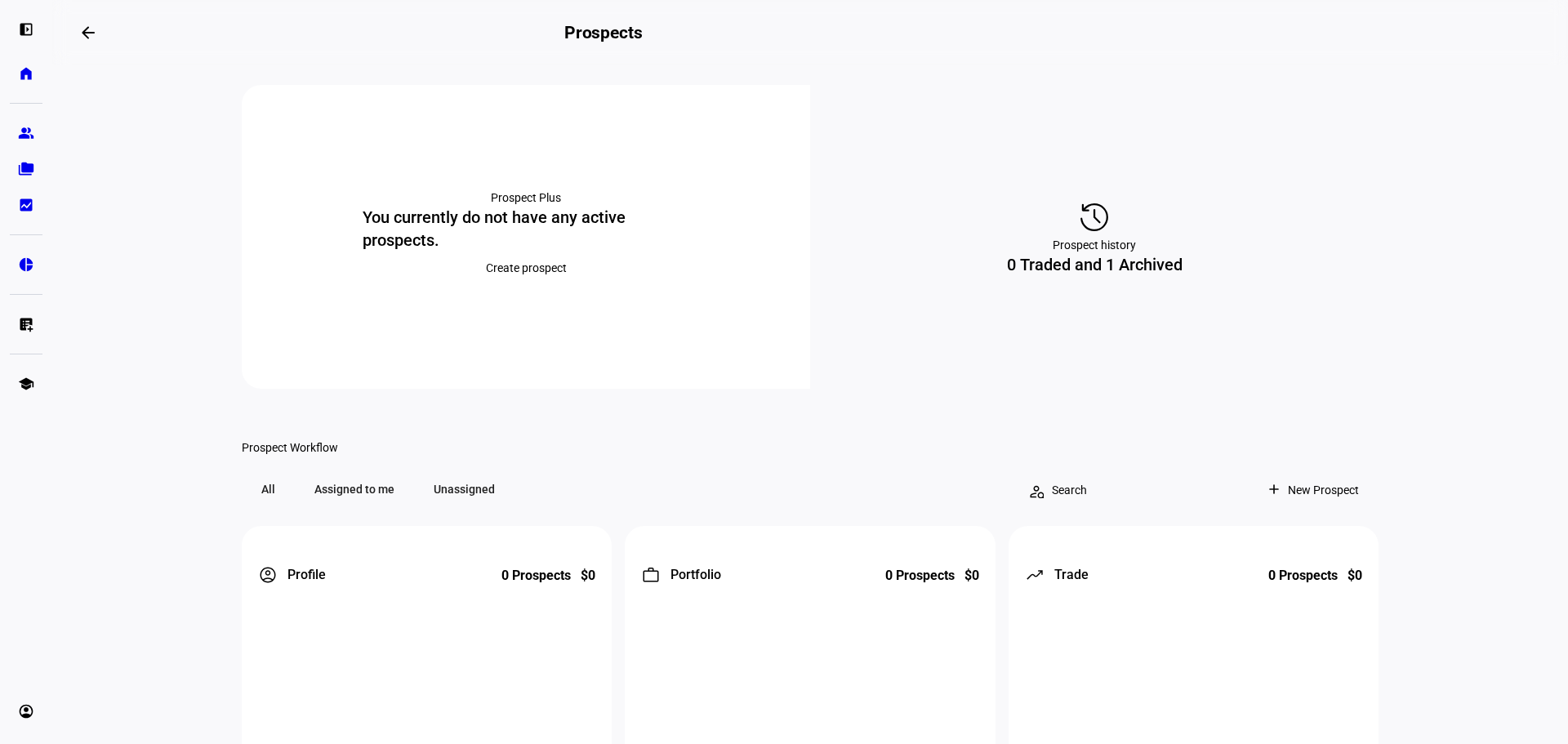
click at [90, 247] on eth-layout-page-content "Prospect Plus You currently do not have any active prospects. Create prospect h…" at bounding box center [809, 404] width 1515 height 678
click at [133, 247] on eth-layout-page-content "Prospect Plus You currently do not have any active prospects. Create prospect h…" at bounding box center [809, 404] width 1515 height 678
click at [145, 207] on eth-layout-page-content "Prospect Plus You currently do not have any active prospects. Create prospect h…" at bounding box center [809, 404] width 1515 height 678
click at [1466, 93] on eth-layout-page-content "Prospect Plus You currently do not have any active prospects. Create prospect h…" at bounding box center [809, 404] width 1515 height 678
